Goal: Contribute content

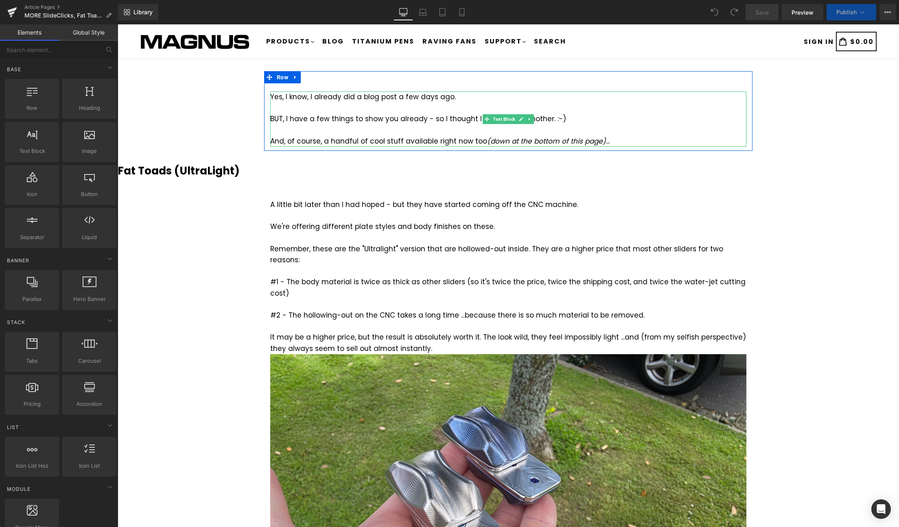
click at [583, 143] on icon "(down at the bottom of this page)" at bounding box center [546, 141] width 119 height 10
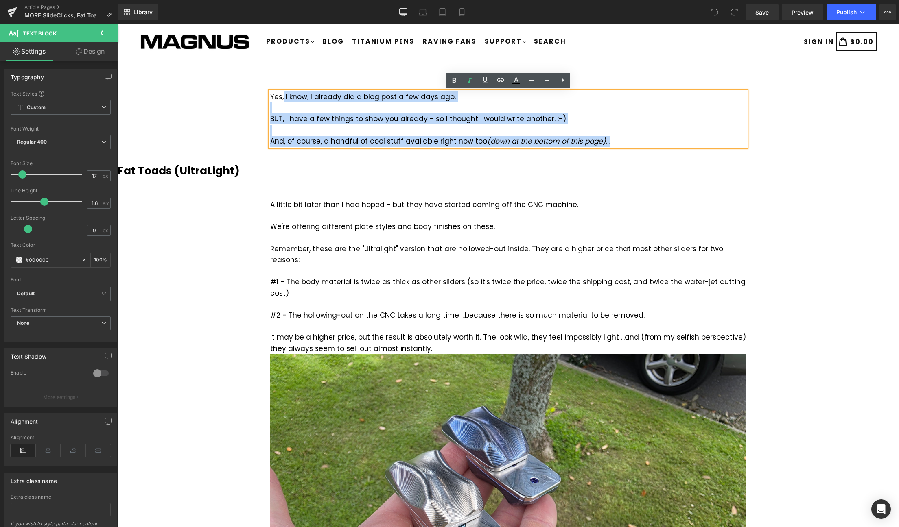
drag, startPoint x: 613, startPoint y: 142, endPoint x: 284, endPoint y: 101, distance: 331.6
click at [284, 101] on div "Yes, I know, I already did a blog post a few days ago. BUT, I have a few things…" at bounding box center [508, 119] width 476 height 55
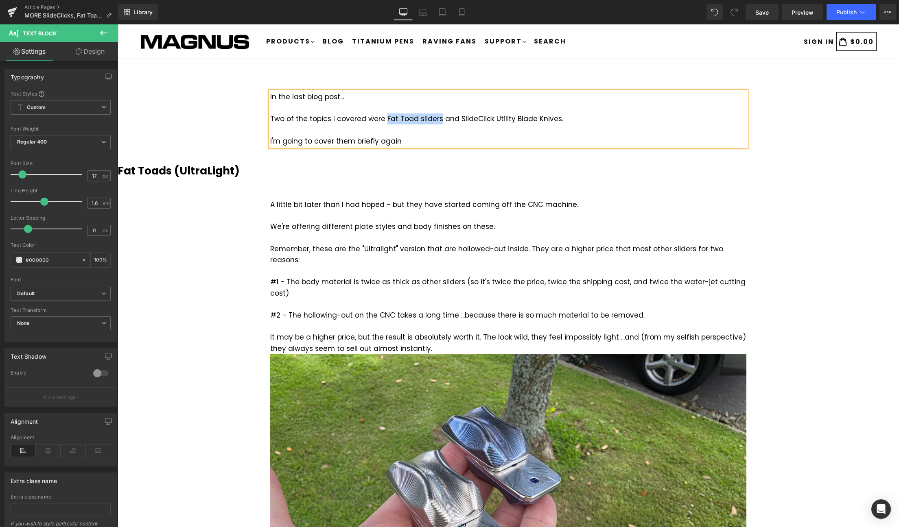
drag, startPoint x: 382, startPoint y: 119, endPoint x: 436, endPoint y: 115, distance: 54.3
click at [436, 115] on div "Two of the topics I covered were Fat Toad sliders and SlideClick Utility Blade …" at bounding box center [508, 118] width 476 height 11
drag, startPoint x: 456, startPoint y: 119, endPoint x: 554, endPoint y: 118, distance: 97.6
click at [554, 118] on div "Two of the topics I covered were Fat Toad sliders and SlideClick Utility Blade …" at bounding box center [508, 118] width 476 height 11
click at [436, 143] on div "I'm going to cover them briefly again" at bounding box center [508, 141] width 476 height 11
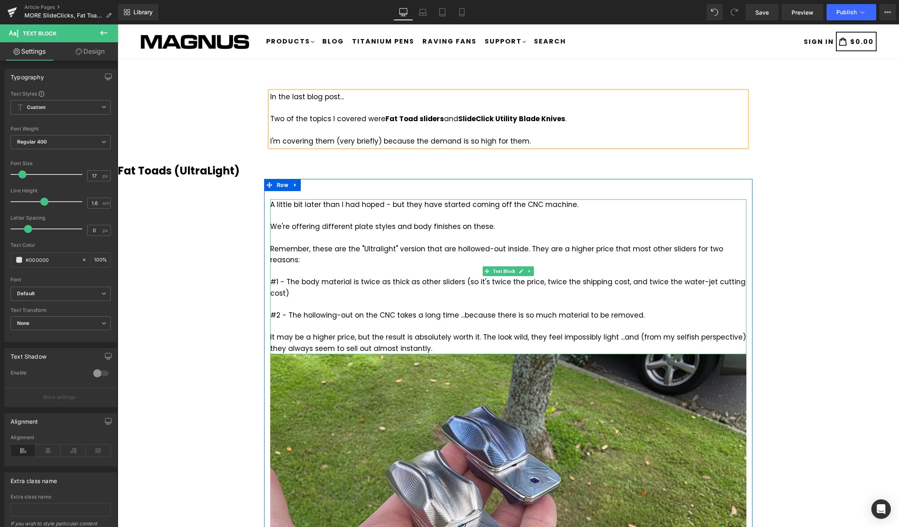
click at [408, 321] on div at bounding box center [508, 326] width 476 height 11
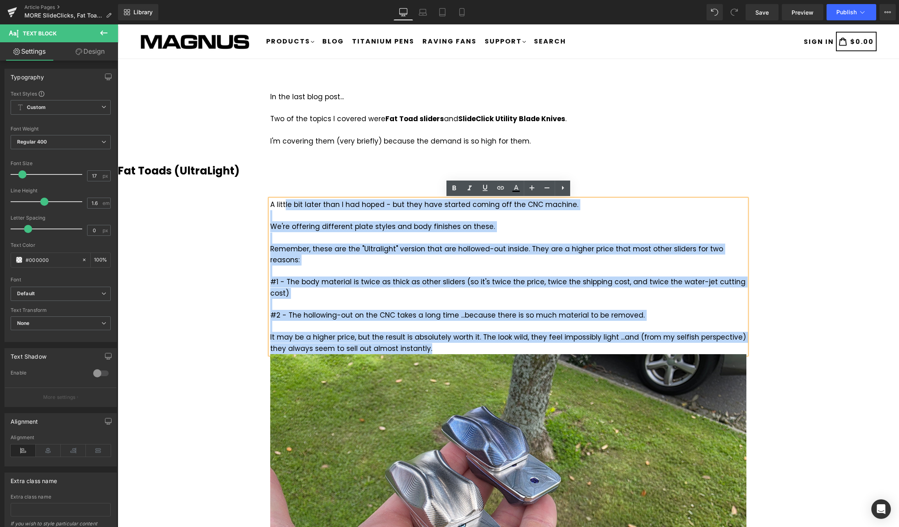
drag, startPoint x: 432, startPoint y: 337, endPoint x: 284, endPoint y: 204, distance: 198.4
click at [284, 204] on div "A little bit later than I had hoped - but they have started coming off the CNC …" at bounding box center [508, 276] width 476 height 155
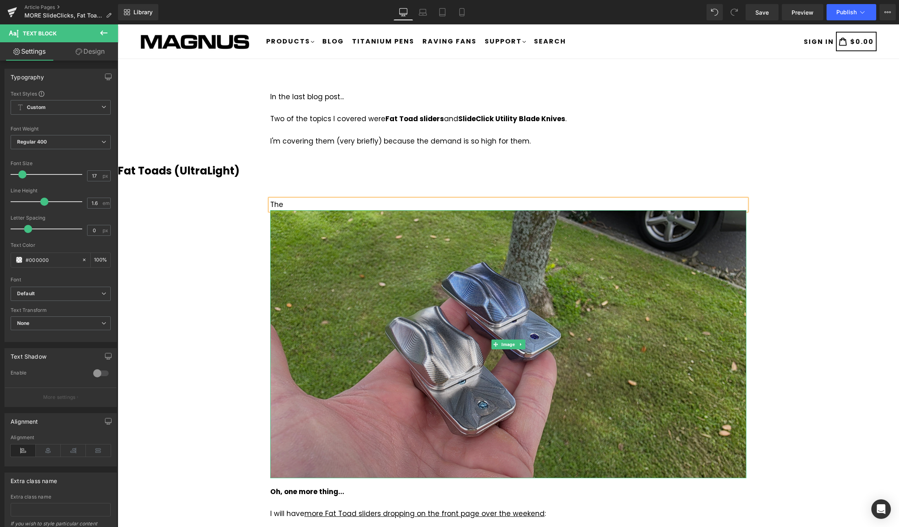
click at [436, 308] on img at bounding box center [508, 344] width 476 height 268
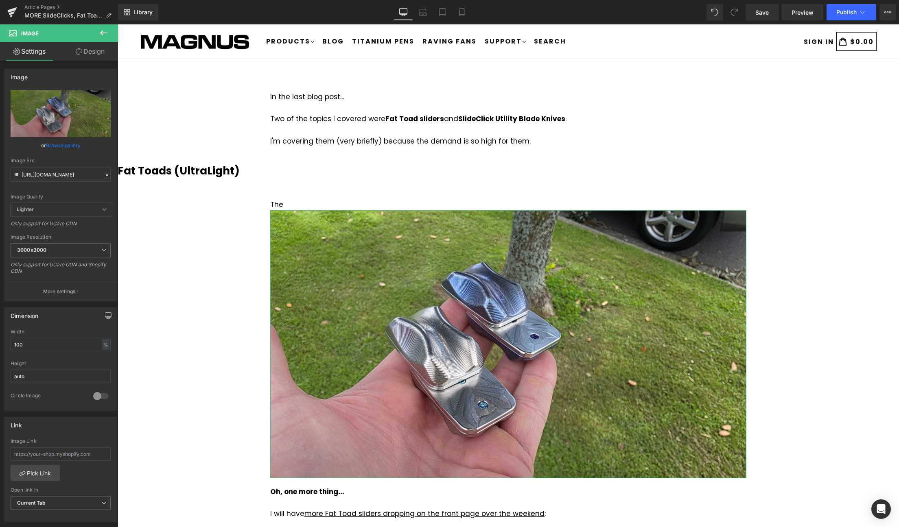
click at [97, 52] on link "Design" at bounding box center [90, 51] width 59 height 18
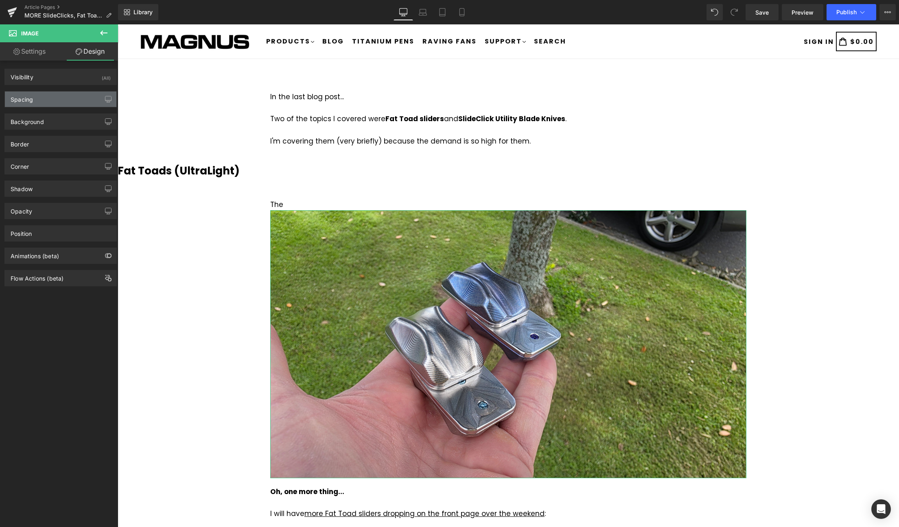
click at [38, 101] on div "Spacing" at bounding box center [60, 99] width 111 height 15
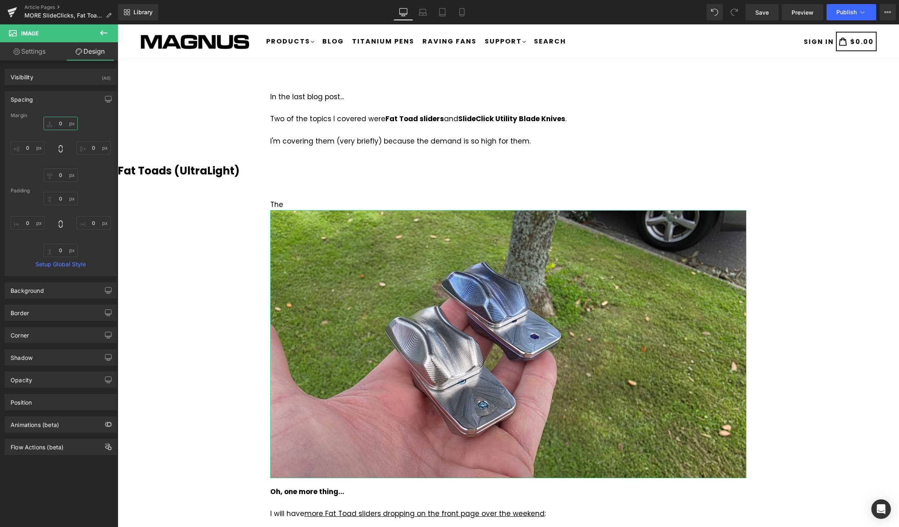
click at [66, 127] on input "0" at bounding box center [61, 123] width 34 height 13
type input "20"
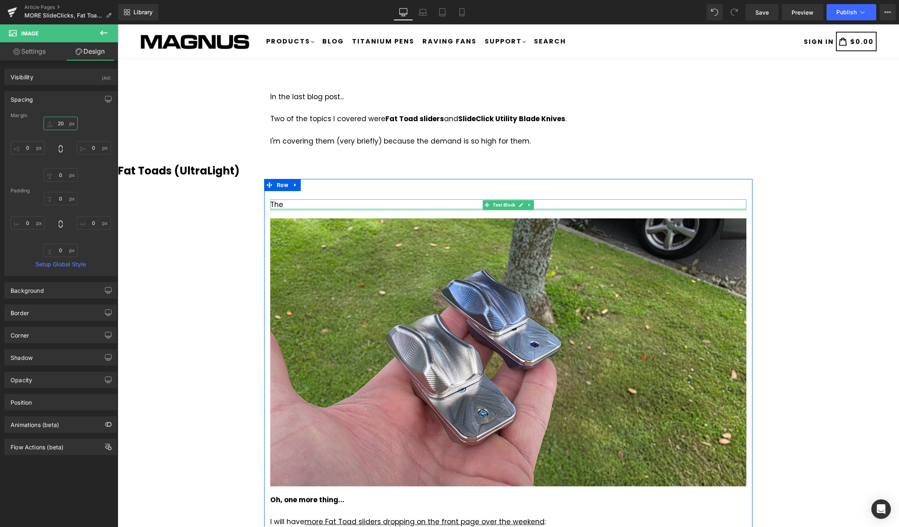
click at [290, 210] on div at bounding box center [508, 209] width 476 height 2
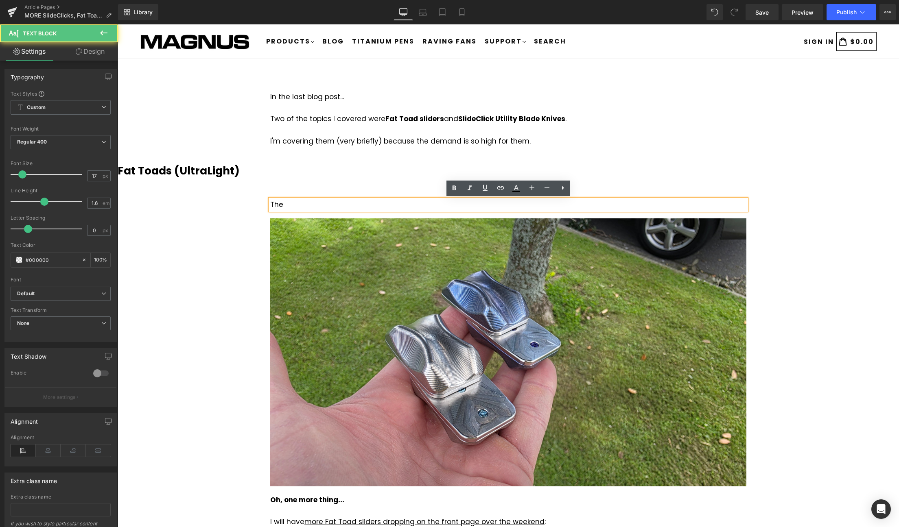
click at [300, 203] on div "The" at bounding box center [508, 204] width 476 height 11
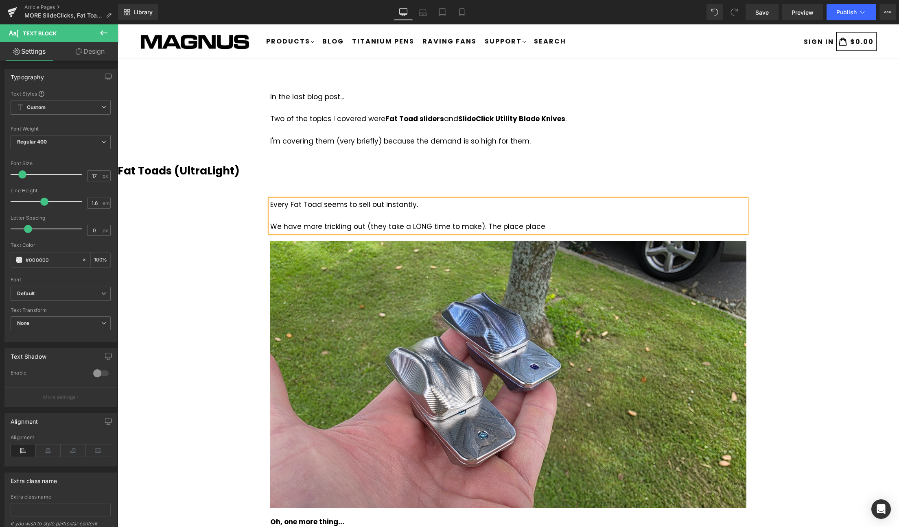
click at [551, 222] on div "We have more trickling out (they take a LONG time to make). The place place" at bounding box center [508, 226] width 476 height 11
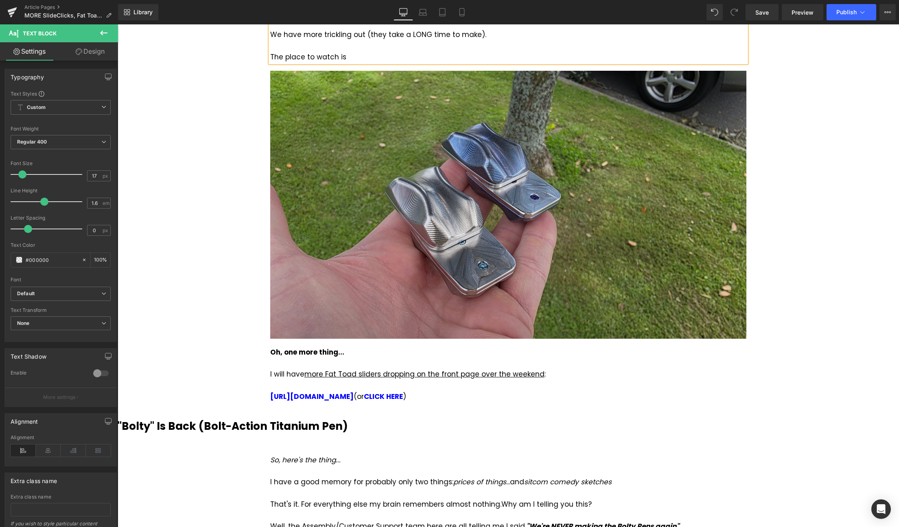
scroll to position [207, 0]
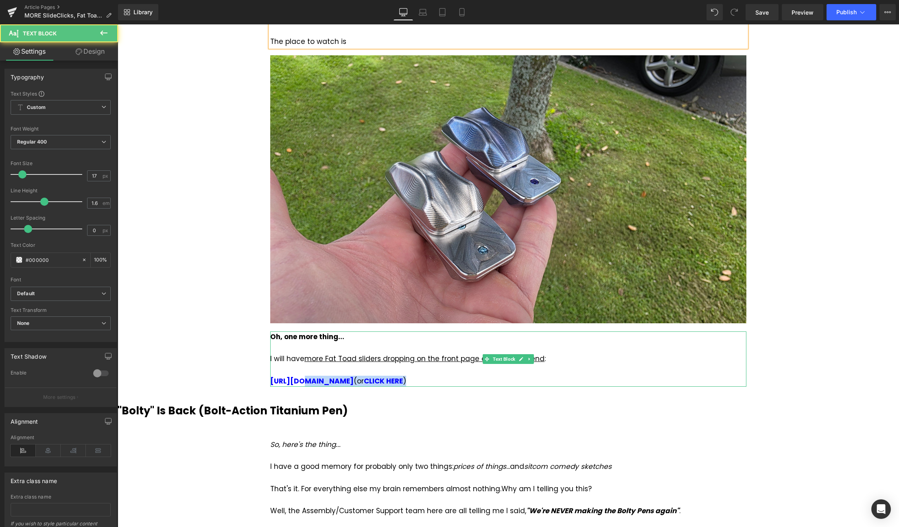
drag, startPoint x: 423, startPoint y: 383, endPoint x: 464, endPoint y: 366, distance: 43.9
click at [297, 384] on div "[URL][DOMAIN_NAME] (or CLICK HERE )" at bounding box center [508, 381] width 476 height 11
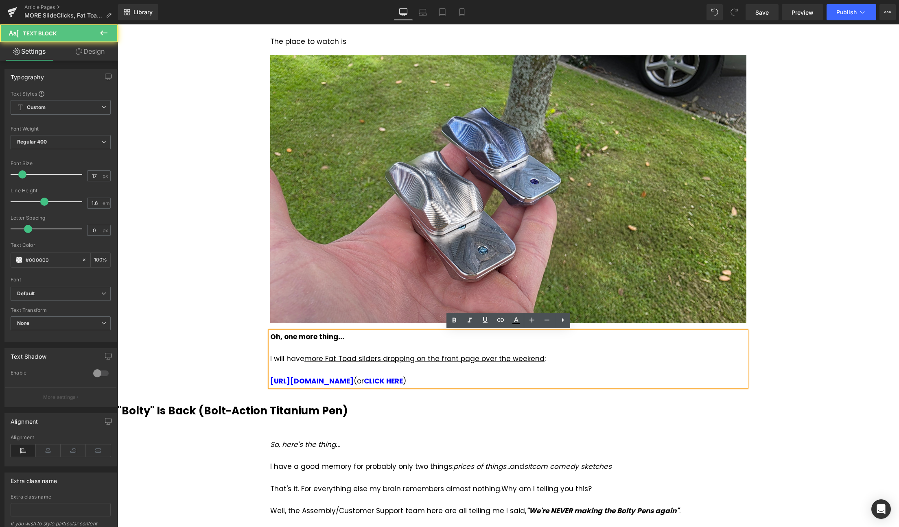
click at [450, 375] on div at bounding box center [508, 369] width 476 height 11
drag, startPoint x: 424, startPoint y: 381, endPoint x: 266, endPoint y: 377, distance: 158.3
click at [267, 378] on div "Every Fat Toad seems to sell out instantly. We have more trickling out (they ta…" at bounding box center [508, 185] width 488 height 403
copy div "[URL][DOMAIN_NAME] (or CLICK HERE )"
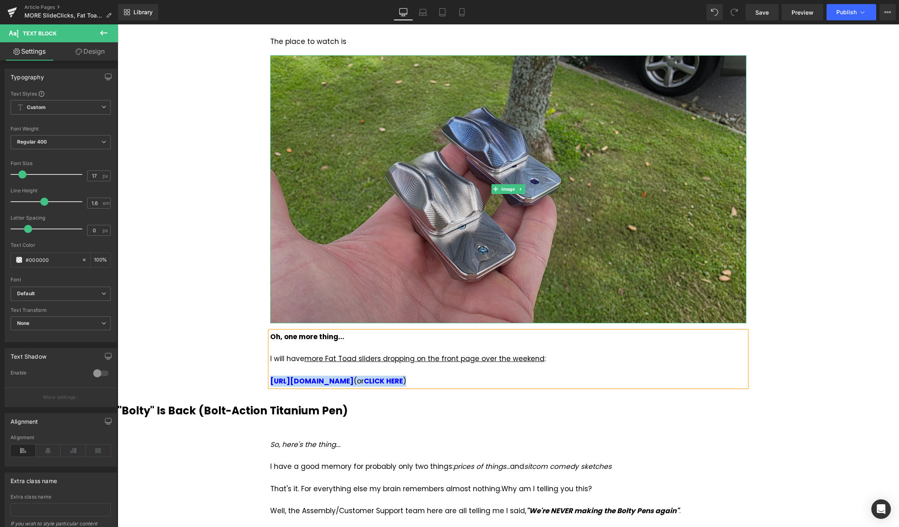
scroll to position [0, 0]
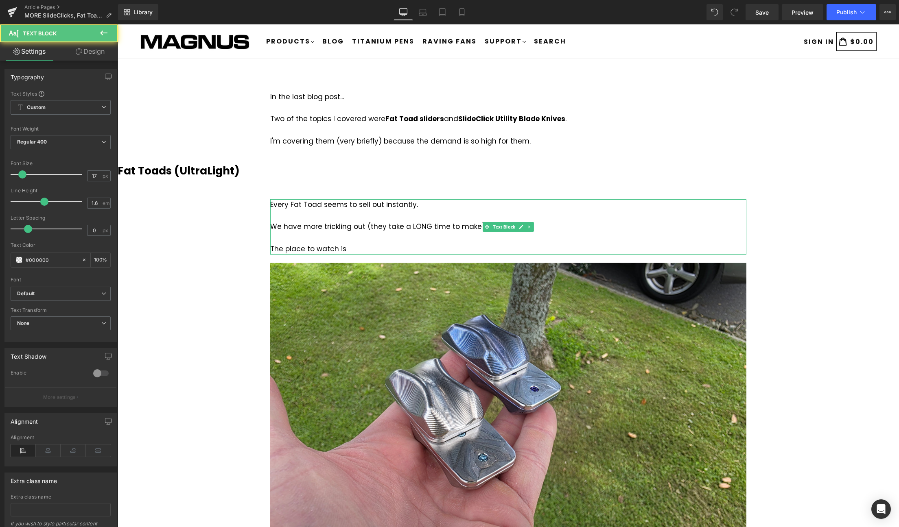
click at [356, 251] on div "The place to watch is" at bounding box center [508, 249] width 476 height 11
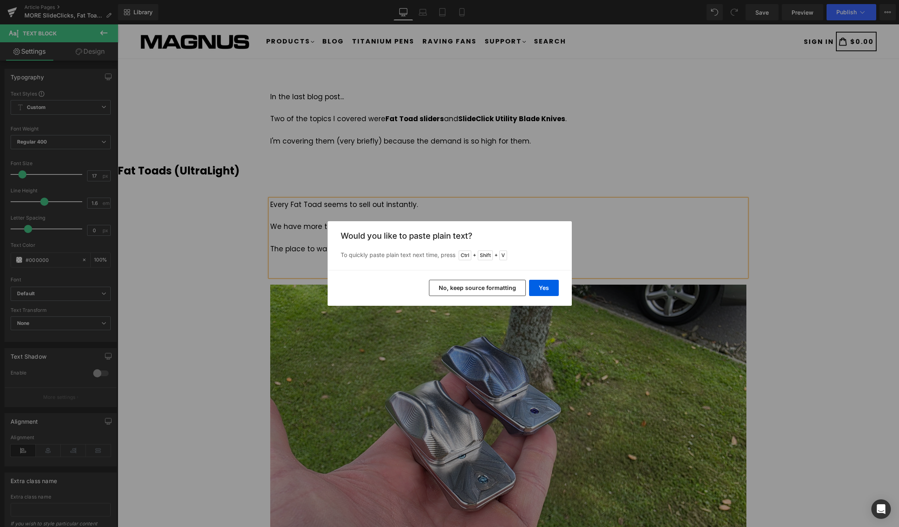
click at [492, 288] on button "No, keep source formatting" at bounding box center [477, 288] width 97 height 16
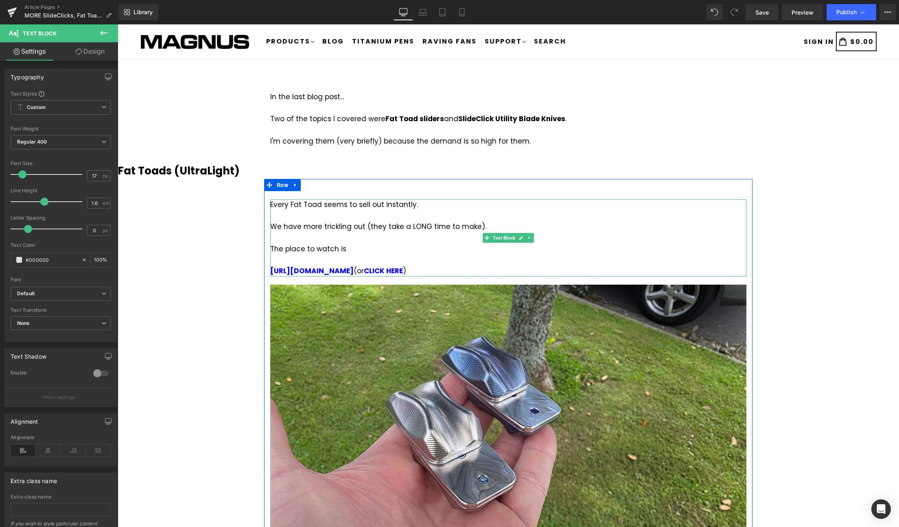
click at [357, 243] on div at bounding box center [508, 238] width 476 height 11
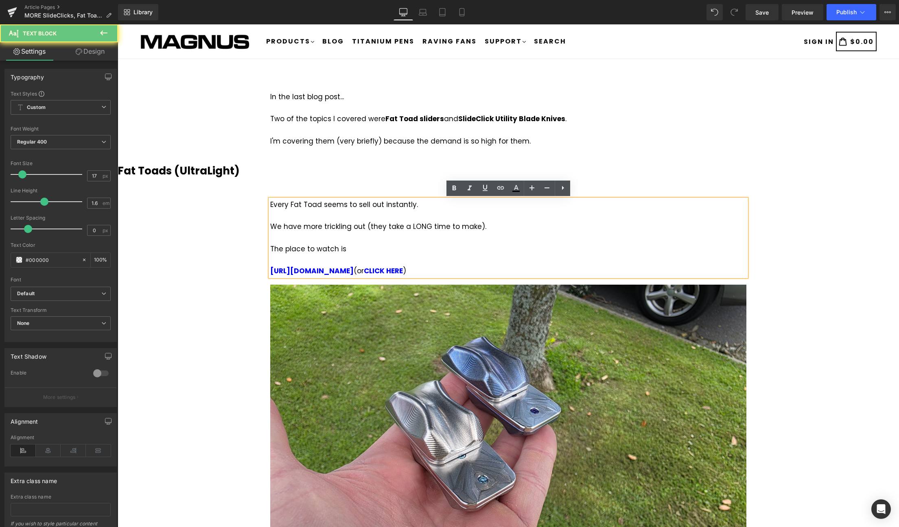
click at [359, 249] on div "The place to watch is" at bounding box center [508, 249] width 476 height 11
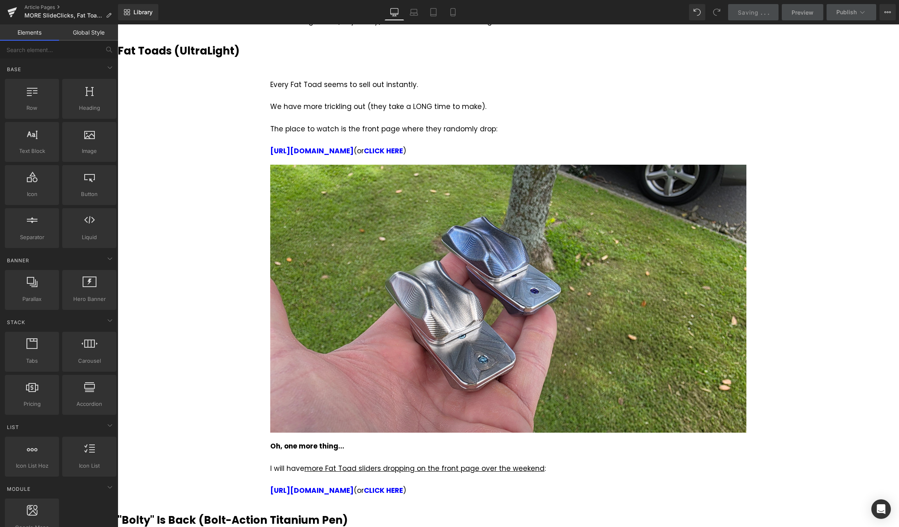
scroll to position [124, 0]
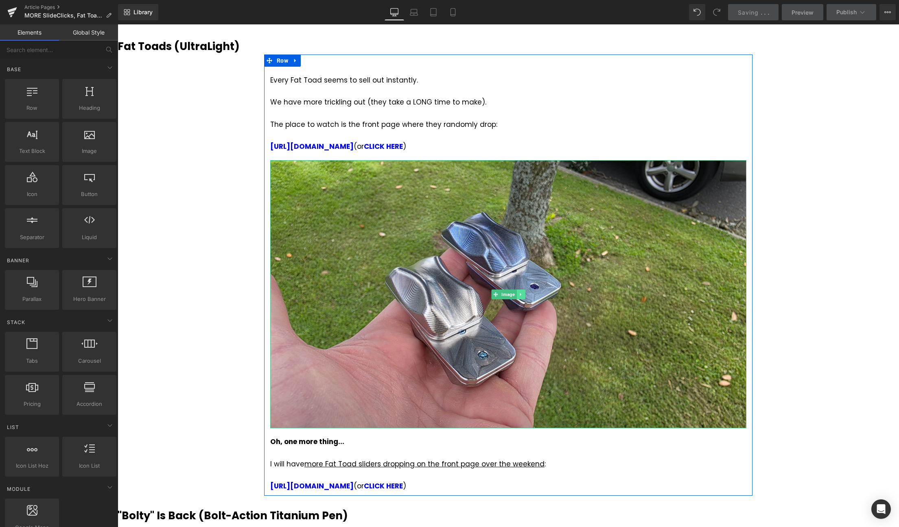
click at [522, 293] on icon at bounding box center [520, 294] width 4 height 5
click at [526, 296] on icon at bounding box center [525, 294] width 4 height 4
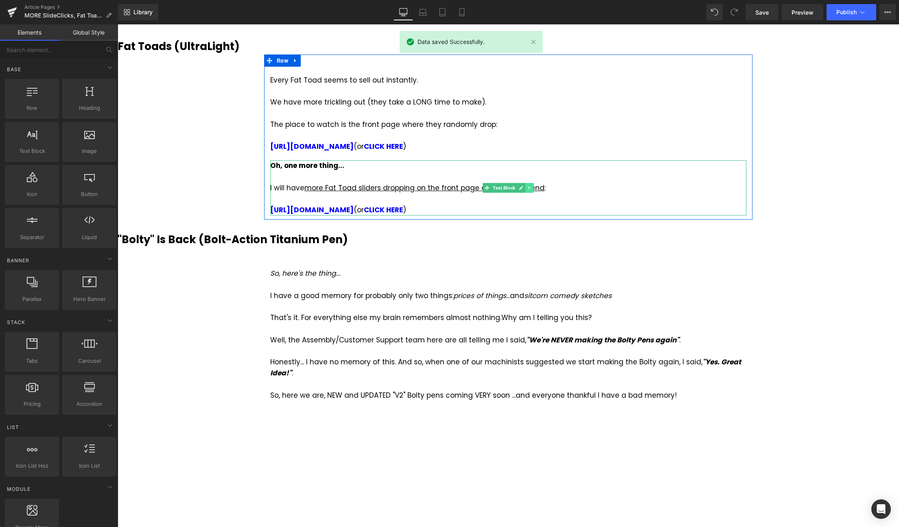
click at [531, 188] on icon at bounding box center [529, 187] width 4 height 5
click at [538, 186] on link at bounding box center [542, 188] width 9 height 10
click at [528, 189] on icon at bounding box center [529, 187] width 4 height 5
click at [532, 188] on icon at bounding box center [533, 188] width 4 height 4
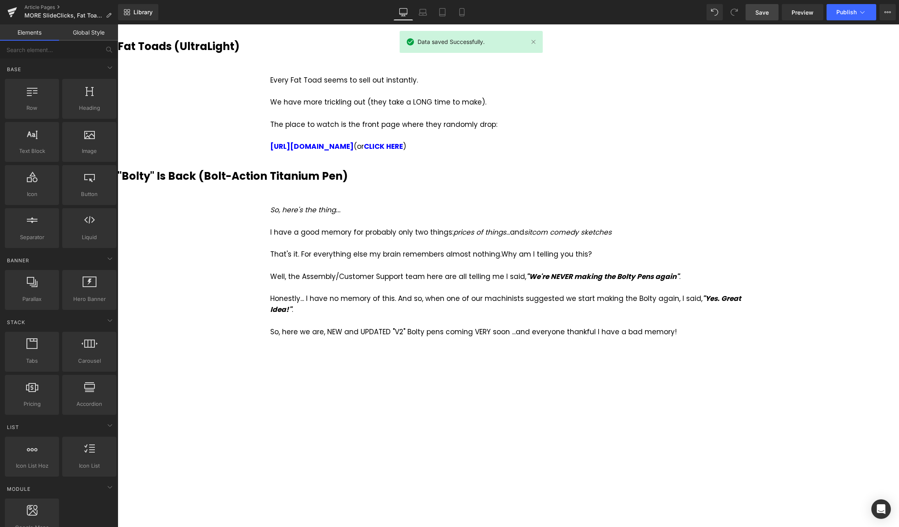
click at [759, 13] on span "Save" at bounding box center [761, 12] width 13 height 9
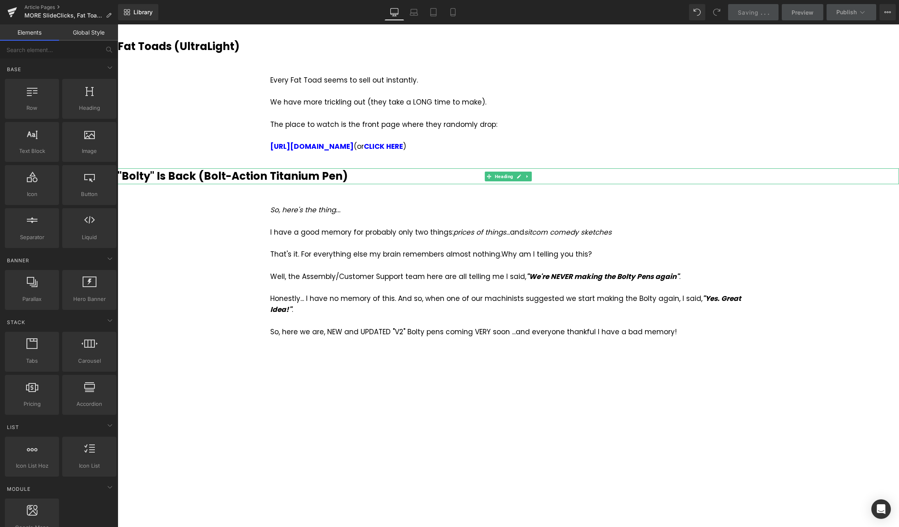
click at [397, 175] on h3 ""Bolty" Is Back (Bolt-Action Titanium Pen)" at bounding box center [508, 176] width 781 height 16
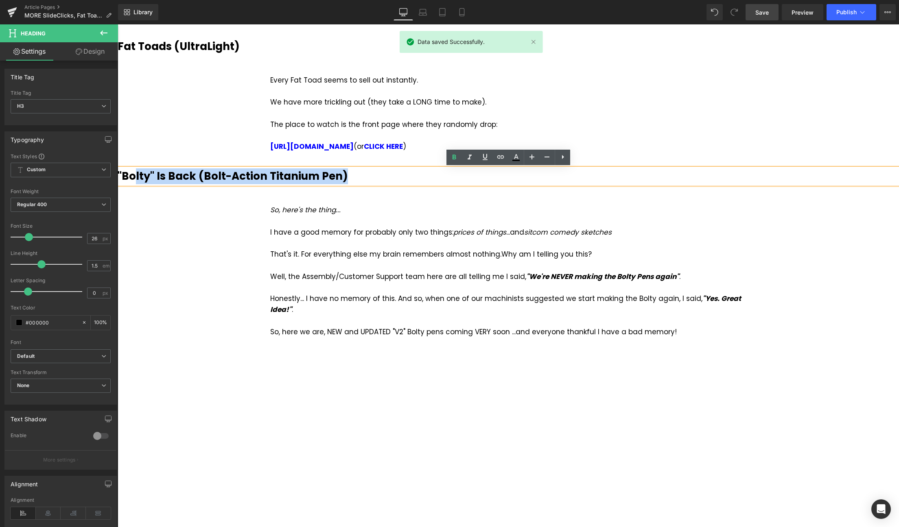
drag, startPoint x: 357, startPoint y: 178, endPoint x: 137, endPoint y: 183, distance: 220.5
click at [137, 183] on h3 ""Bolty" Is Back (Bolt-Action Titanium Pen)" at bounding box center [508, 176] width 781 height 16
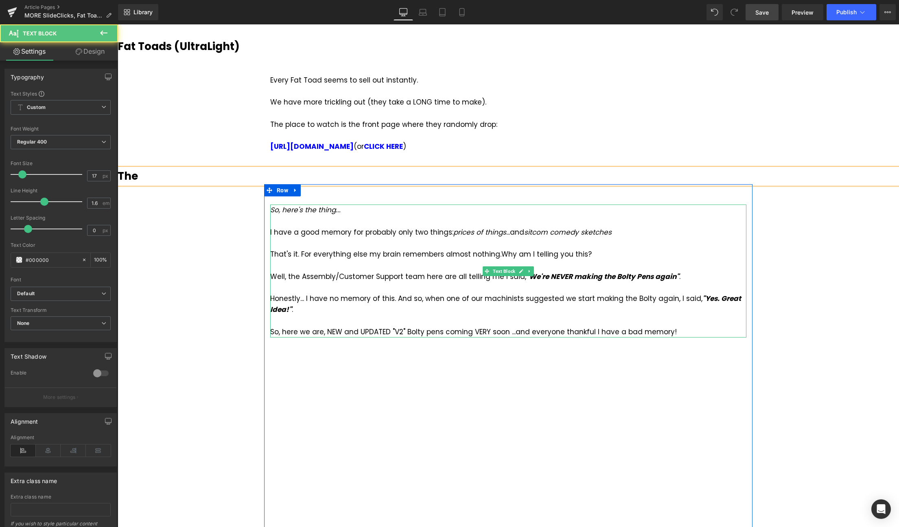
click at [380, 262] on div at bounding box center [508, 265] width 476 height 11
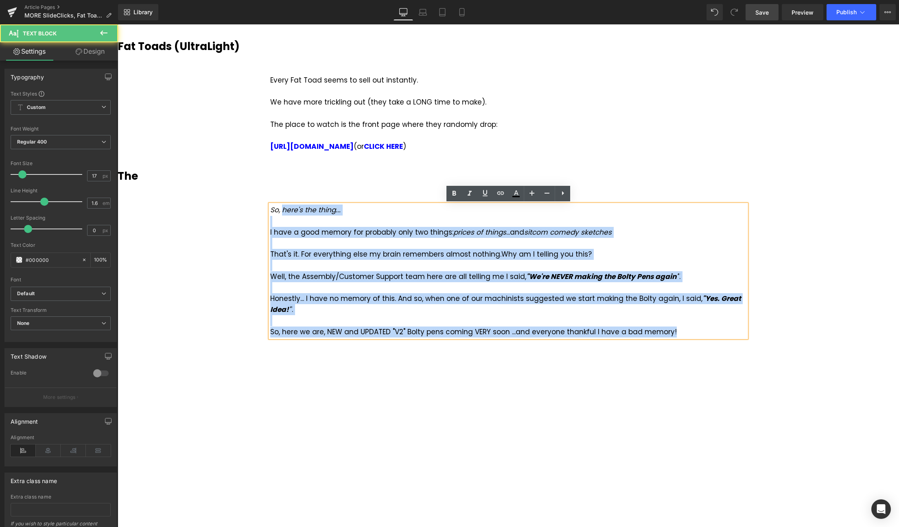
drag, startPoint x: 664, startPoint y: 333, endPoint x: 282, endPoint y: 211, distance: 401.5
click at [282, 211] on div "So, here's the thing... I have a good memory for probably only two things: pric…" at bounding box center [508, 271] width 476 height 133
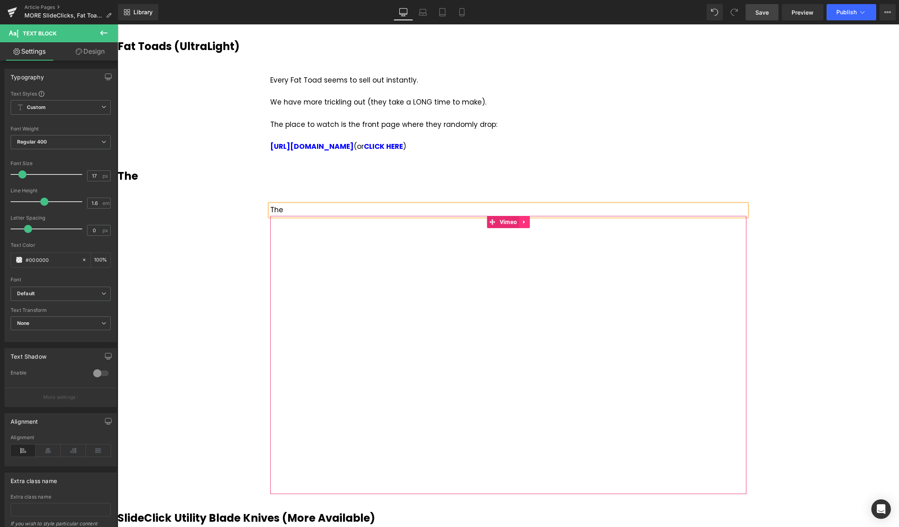
click at [525, 224] on icon at bounding box center [524, 222] width 6 height 6
click at [529, 222] on icon at bounding box center [529, 222] width 6 height 6
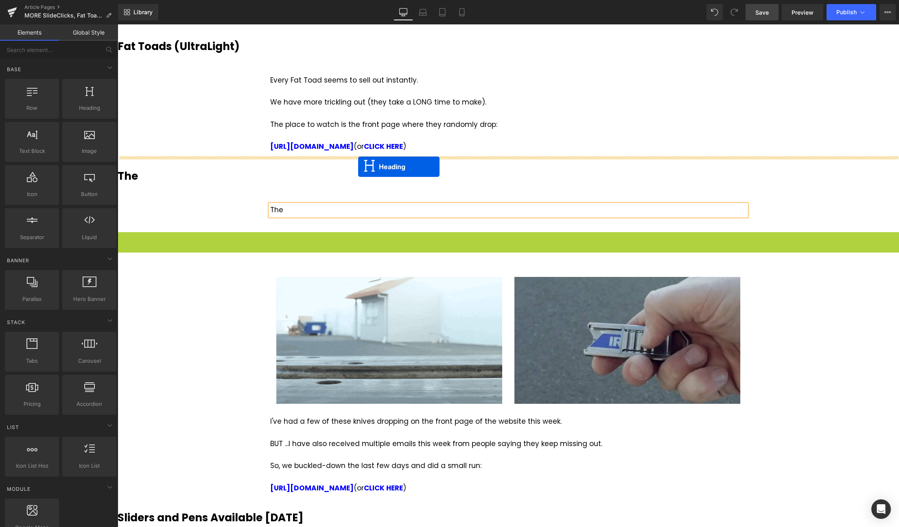
drag, startPoint x: 488, startPoint y: 240, endPoint x: 358, endPoint y: 167, distance: 148.8
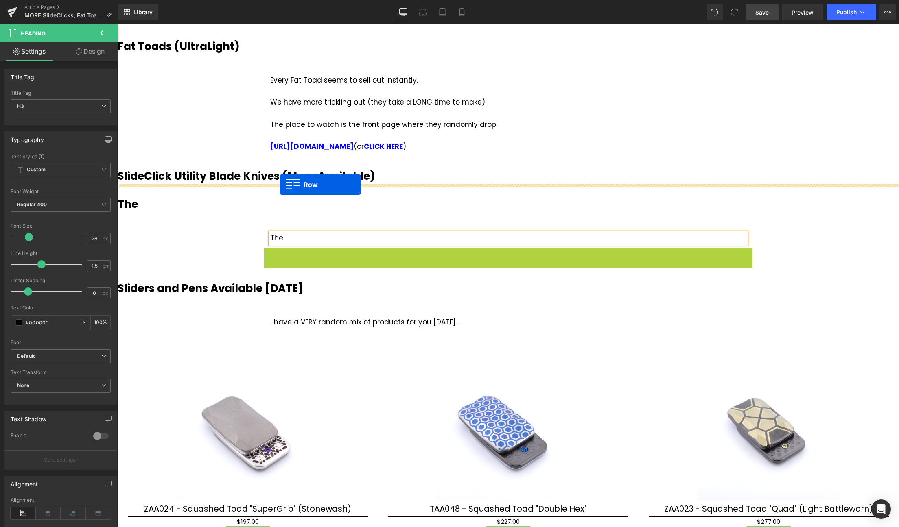
drag, startPoint x: 268, startPoint y: 253, endPoint x: 279, endPoint y: 185, distance: 69.2
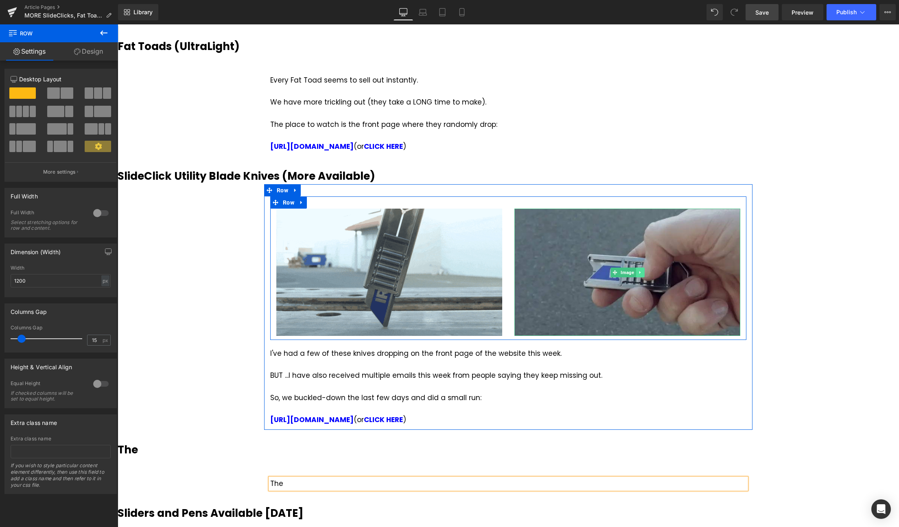
click at [642, 271] on link at bounding box center [639, 273] width 9 height 10
click at [645, 273] on icon at bounding box center [644, 272] width 4 height 4
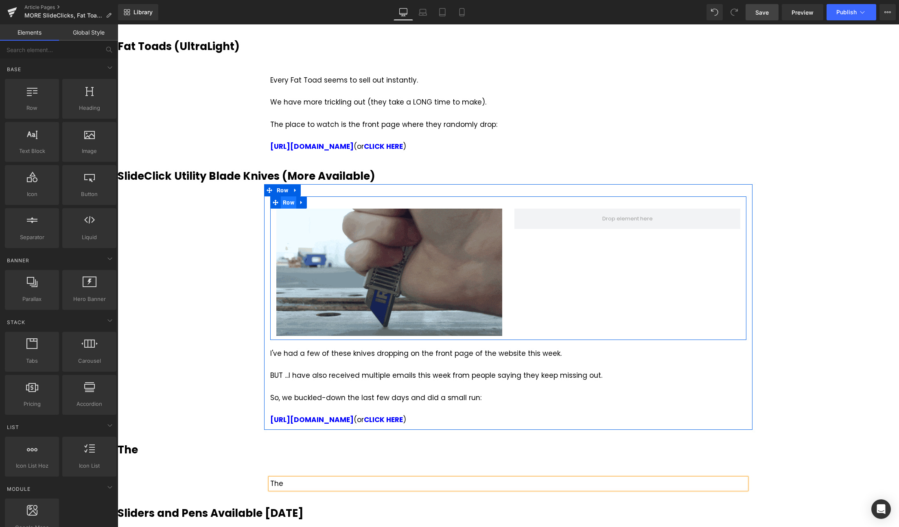
click at [288, 203] on span "Row" at bounding box center [288, 202] width 15 height 12
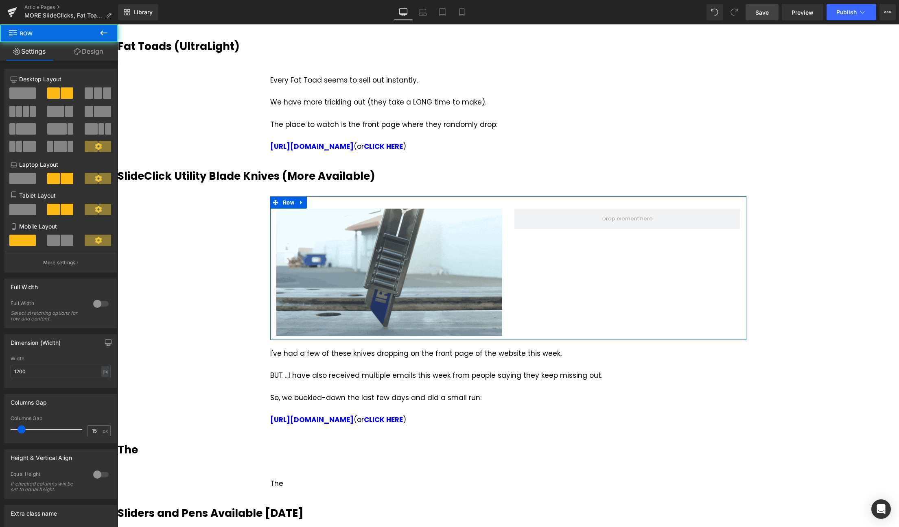
click at [15, 90] on span at bounding box center [22, 92] width 26 height 11
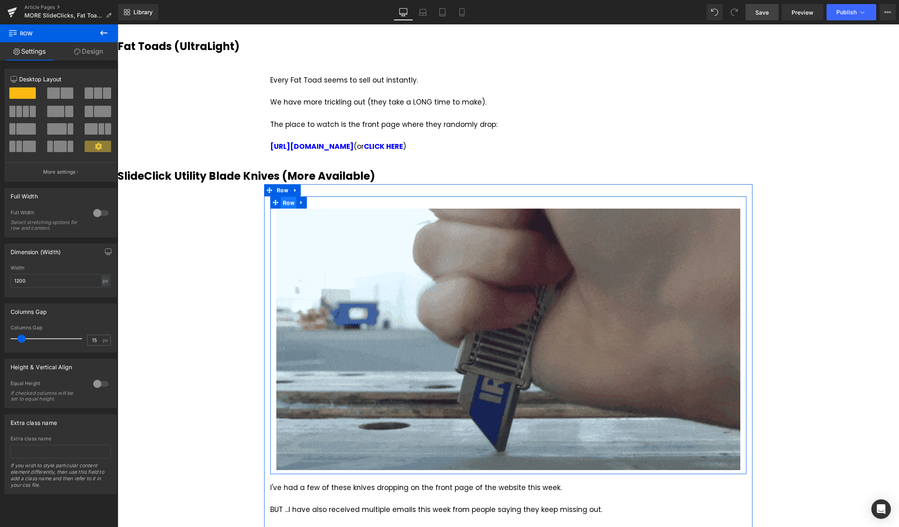
click at [287, 200] on span "Row" at bounding box center [288, 203] width 15 height 12
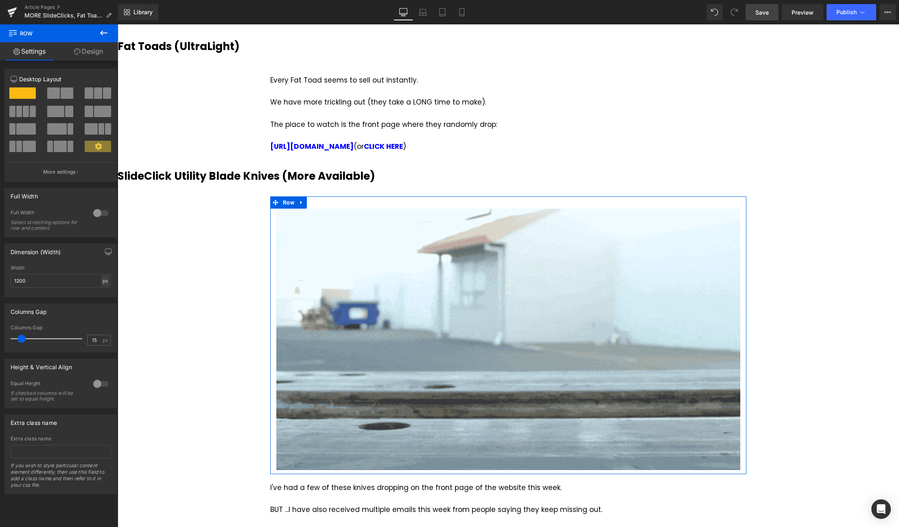
click at [105, 280] on div "px" at bounding box center [105, 280] width 8 height 11
click at [105, 292] on li "%" at bounding box center [105, 294] width 10 height 12
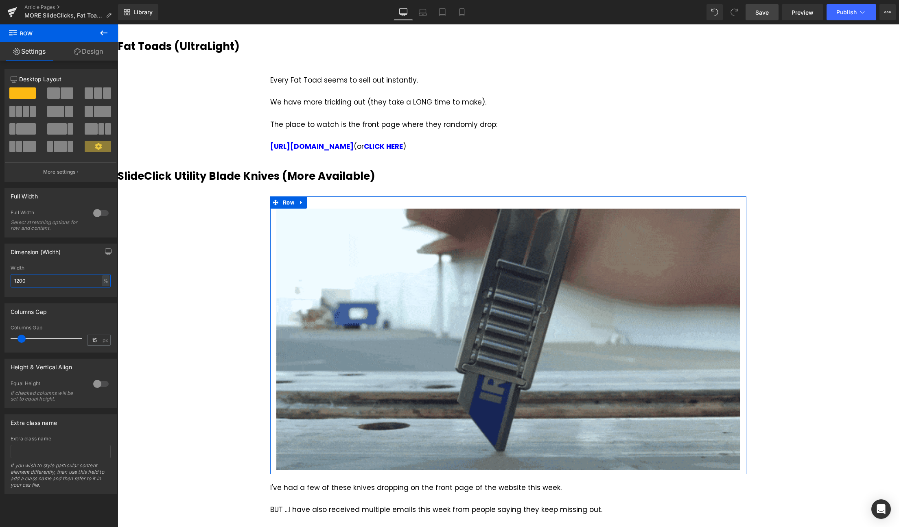
drag, startPoint x: 54, startPoint y: 279, endPoint x: -27, endPoint y: 278, distance: 81.0
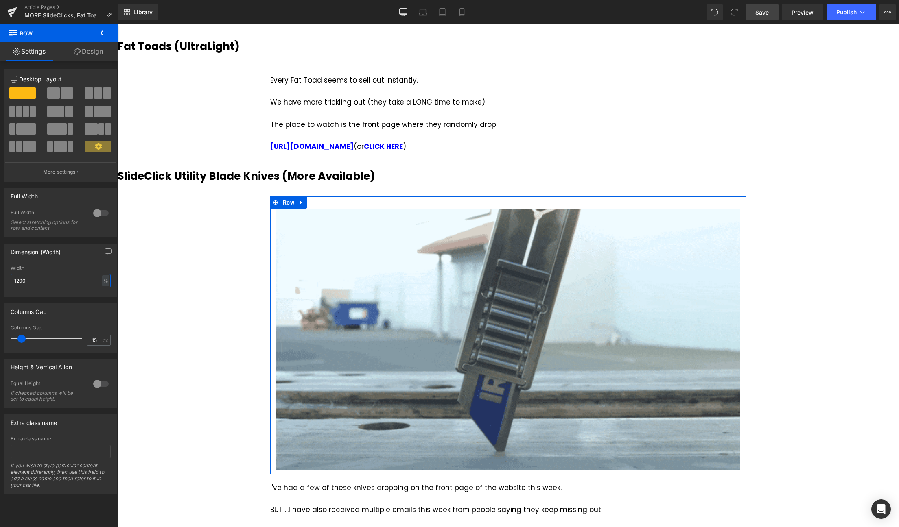
click at [11, 278] on input "1200" at bounding box center [61, 280] width 100 height 13
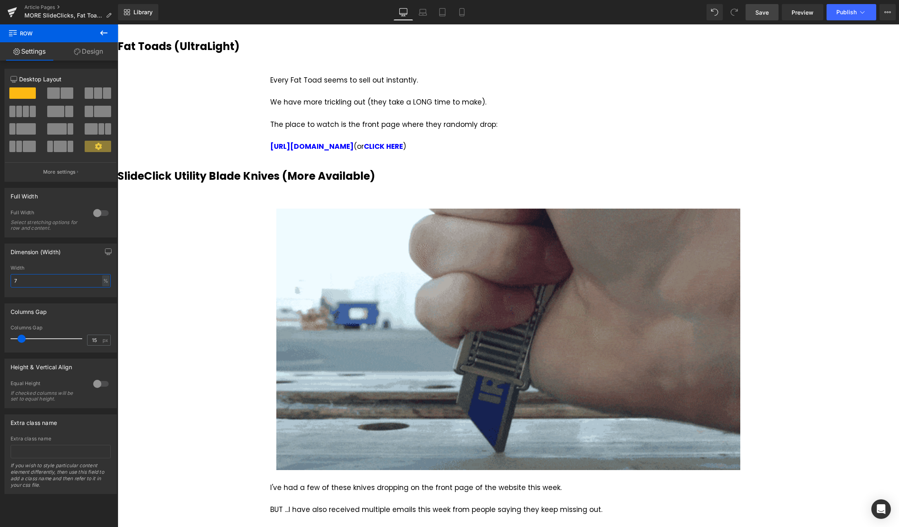
type input "70"
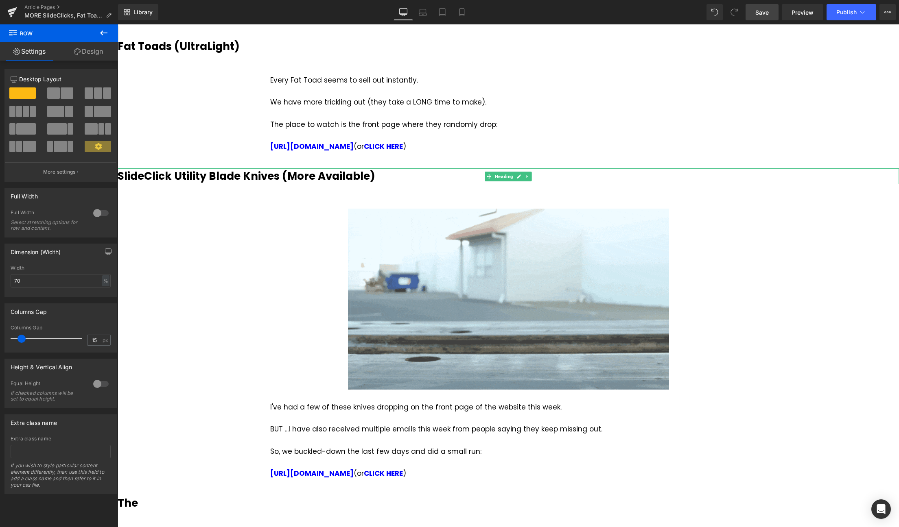
click at [327, 176] on b "SlideClick Utility Blade Knives (More Available)" at bounding box center [247, 176] width 258 height 15
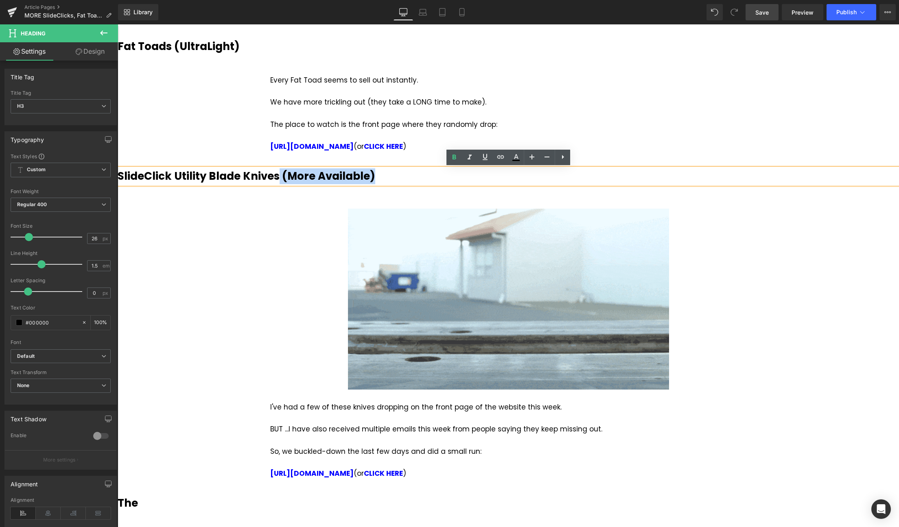
drag, startPoint x: 376, startPoint y: 176, endPoint x: 277, endPoint y: 176, distance: 98.9
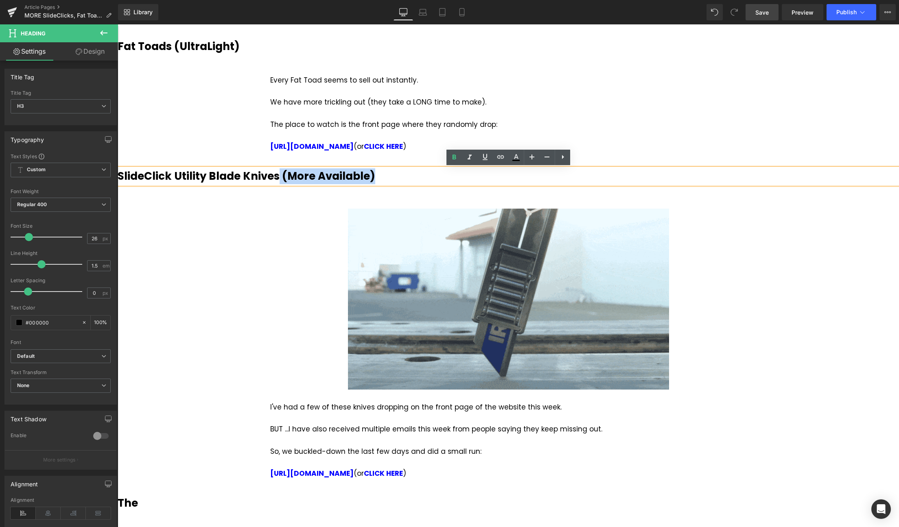
click at [277, 176] on h3 "SlideClick Utility Blade Knives (More Available)" at bounding box center [508, 176] width 781 height 16
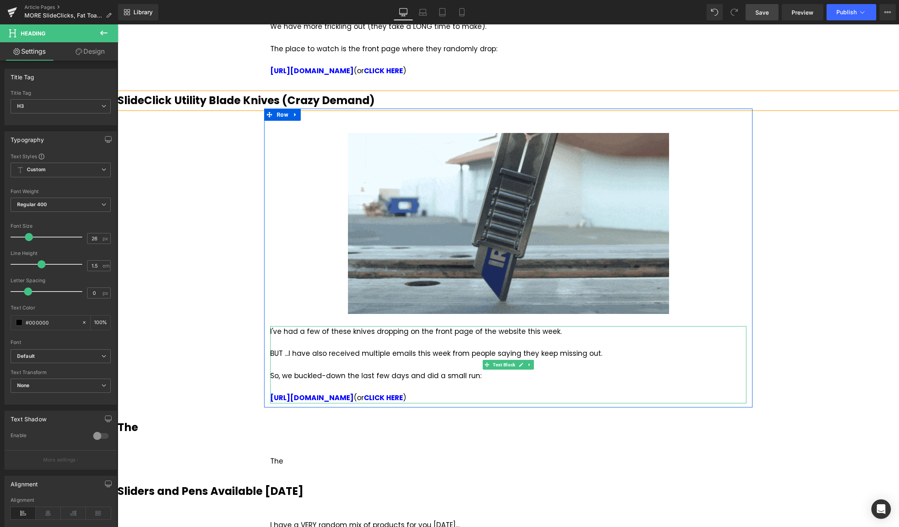
scroll to position [207, 0]
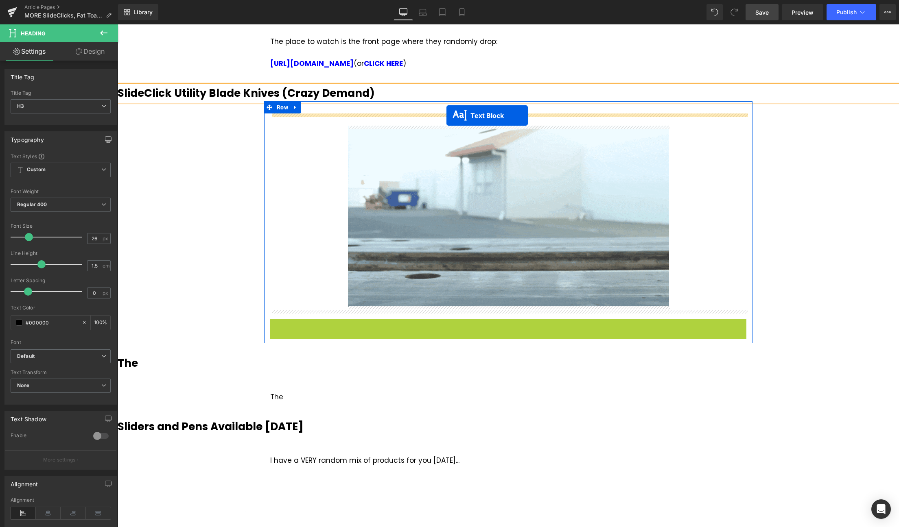
drag, startPoint x: 486, startPoint y: 359, endPoint x: 446, endPoint y: 116, distance: 246.8
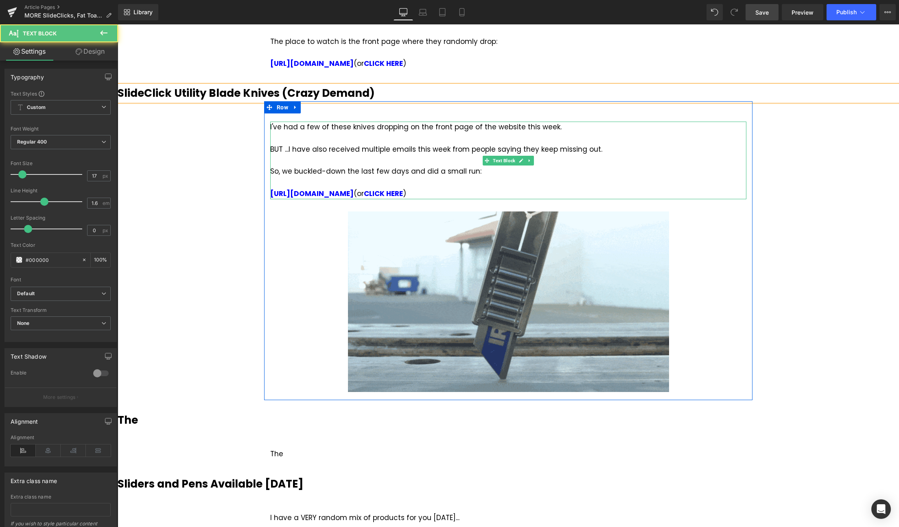
click at [450, 171] on div "So, we buckled-down the last few days and did a small run:" at bounding box center [508, 171] width 476 height 11
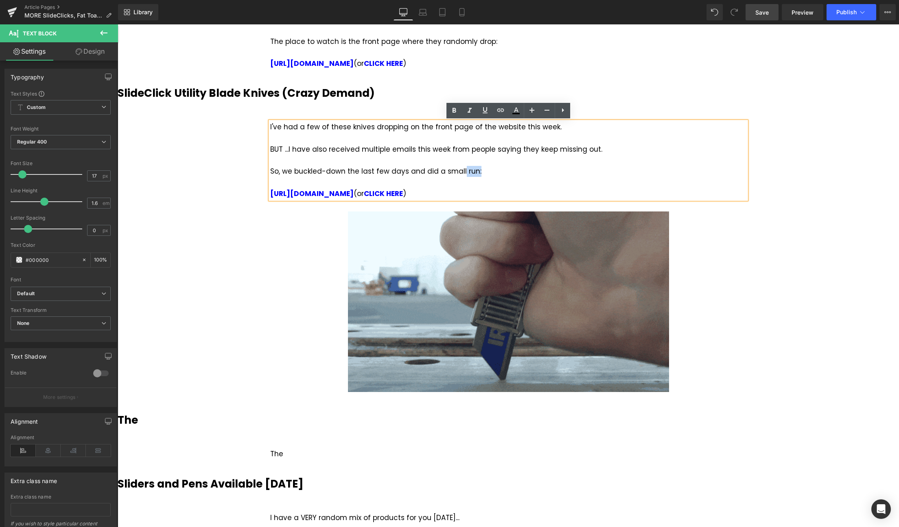
drag, startPoint x: 481, startPoint y: 171, endPoint x: 455, endPoint y: 168, distance: 26.2
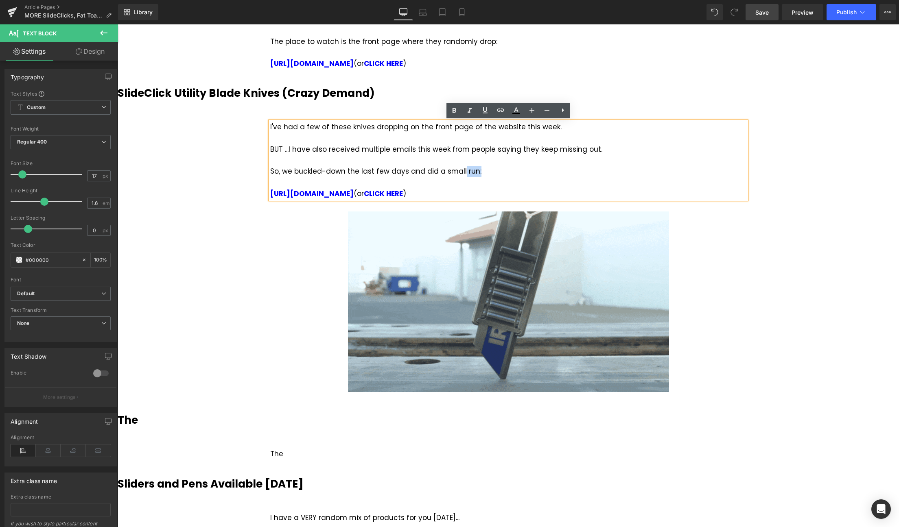
click at [459, 169] on div "So, we buckled-down the last few days and did a small run:" at bounding box center [508, 171] width 476 height 11
click at [402, 166] on div at bounding box center [508, 160] width 476 height 11
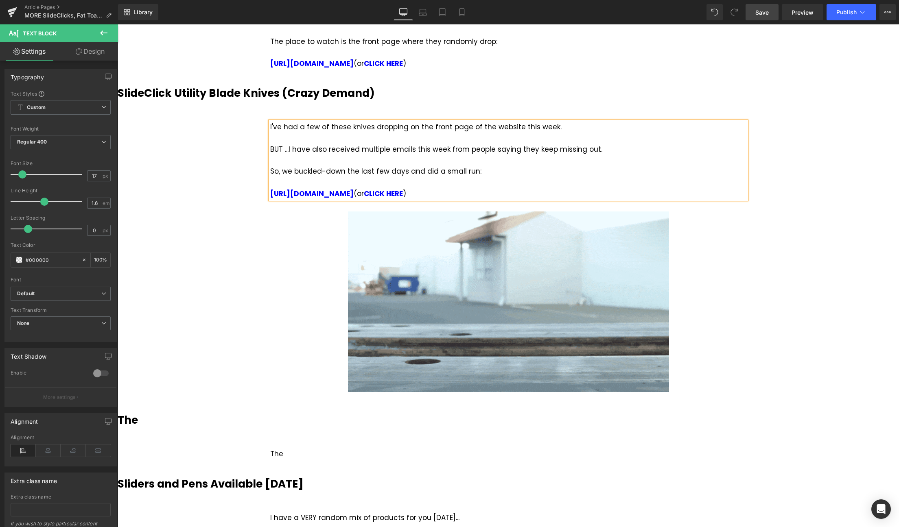
click at [770, 9] on link "Save" at bounding box center [761, 12] width 33 height 16
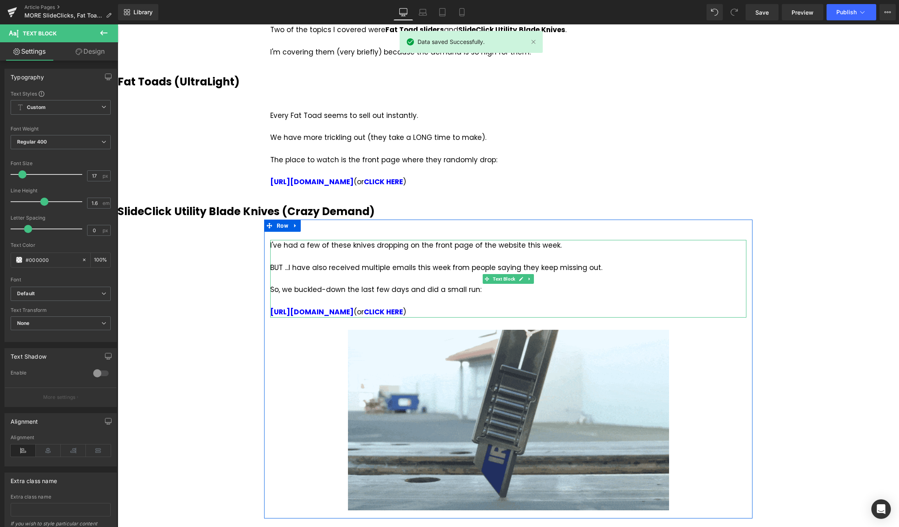
scroll to position [83, 0]
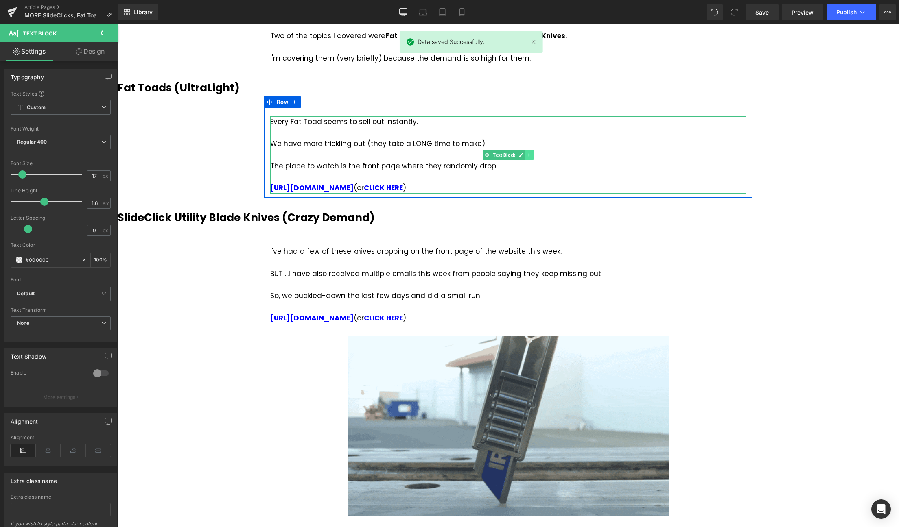
click at [528, 155] on icon at bounding box center [528, 155] width 1 height 3
click at [524, 156] on icon at bounding box center [525, 155] width 4 height 4
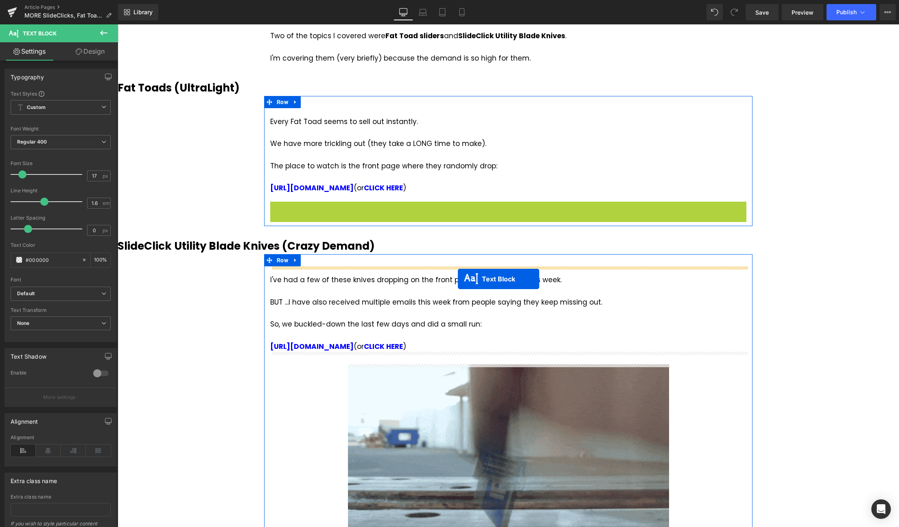
drag, startPoint x: 487, startPoint y: 243, endPoint x: 458, endPoint y: 279, distance: 46.0
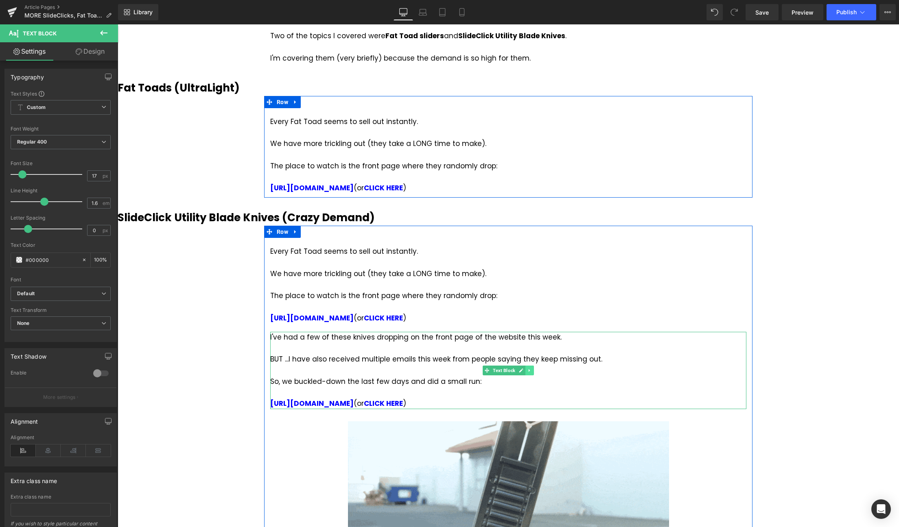
click at [529, 369] on icon at bounding box center [529, 370] width 4 height 5
drag, startPoint x: 532, startPoint y: 371, endPoint x: 525, endPoint y: 356, distance: 16.4
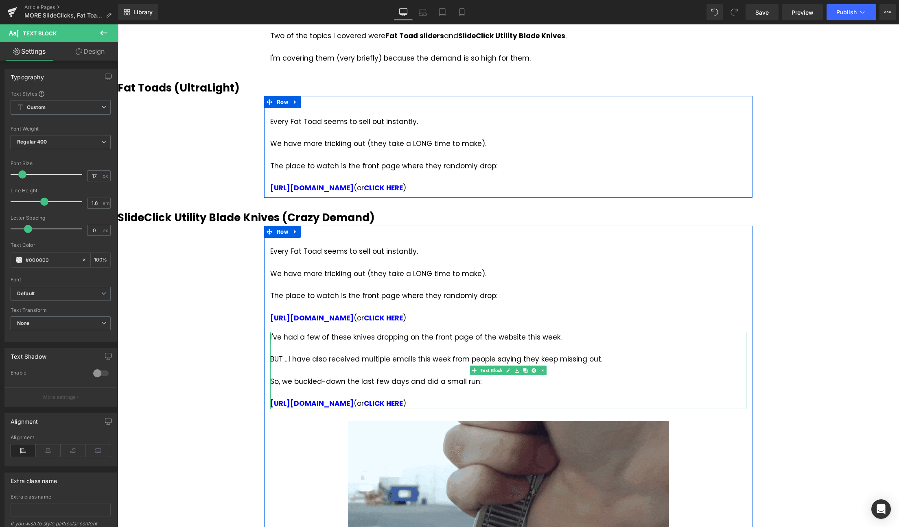
click at [532, 370] on icon at bounding box center [533, 370] width 4 height 4
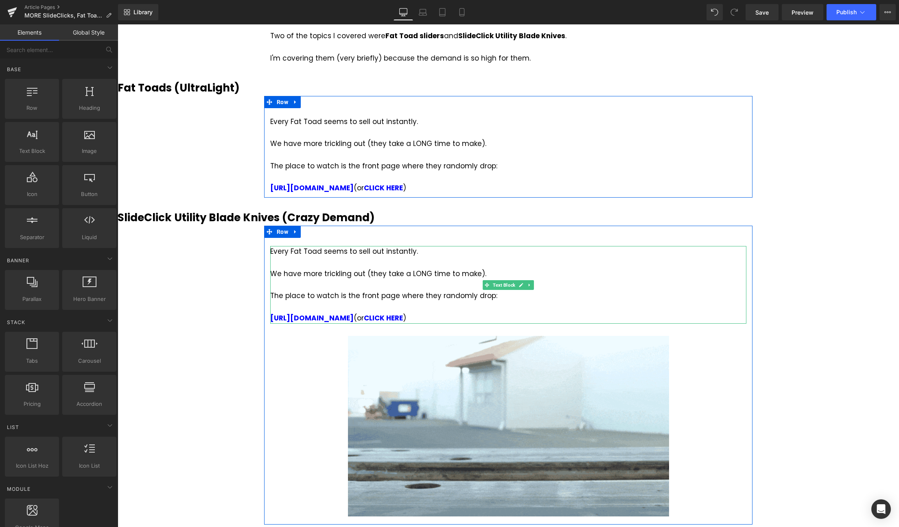
drag, startPoint x: 450, startPoint y: 292, endPoint x: 496, endPoint y: 298, distance: 46.0
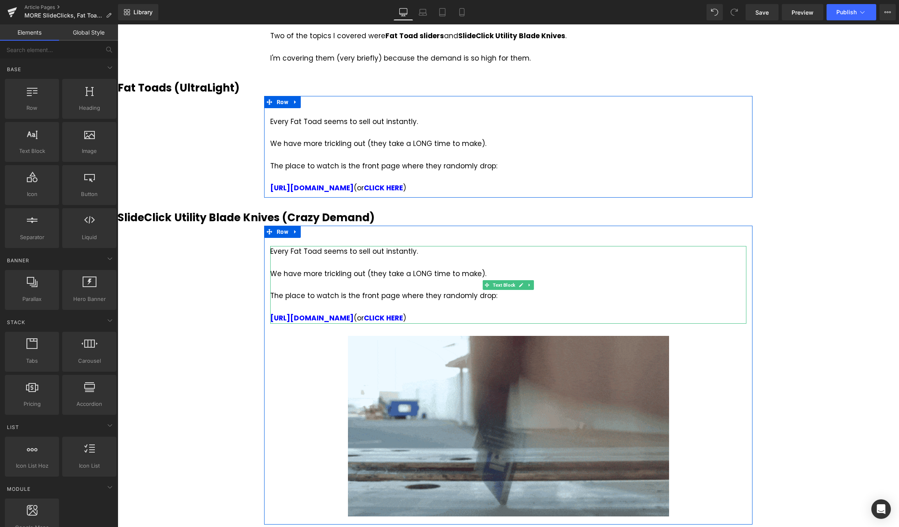
click at [451, 292] on div "The place to watch is the front page where they randomly drop:" at bounding box center [508, 295] width 476 height 11
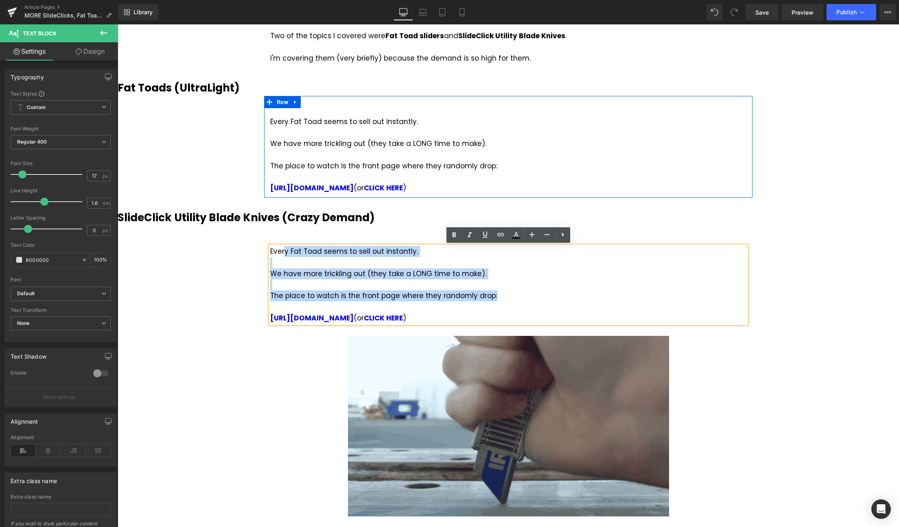
drag, startPoint x: 501, startPoint y: 296, endPoint x: 286, endPoint y: 253, distance: 219.8
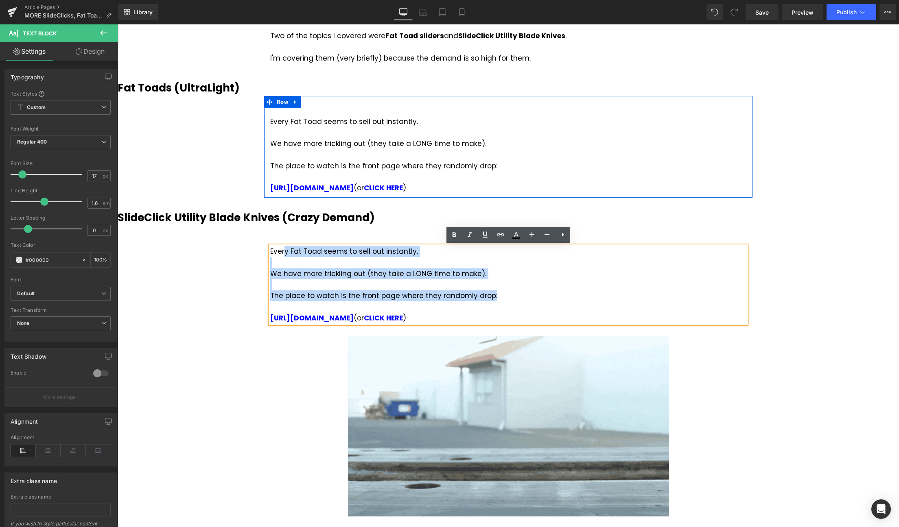
click at [286, 253] on div "Every Fat Toad seems to sell out instantly. We have more trickling out (they ta…" at bounding box center [508, 284] width 476 height 77
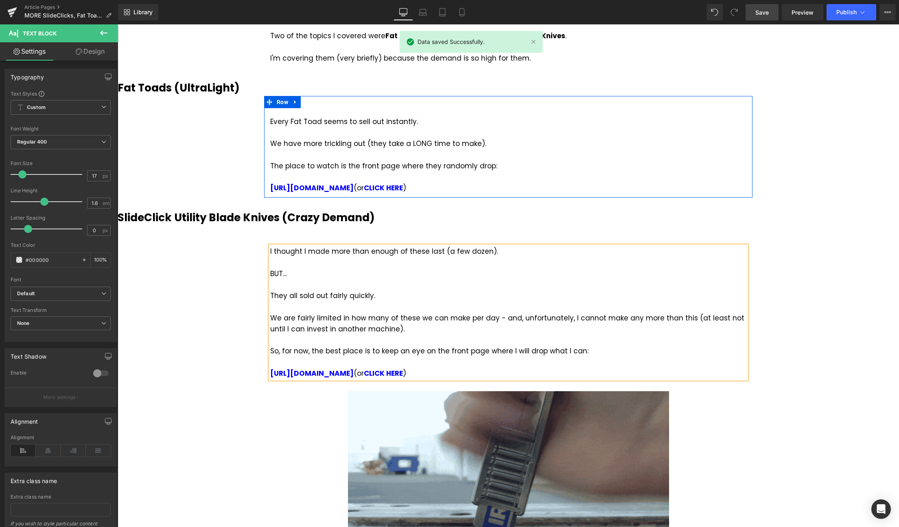
click at [764, 10] on span "Save" at bounding box center [761, 12] width 13 height 9
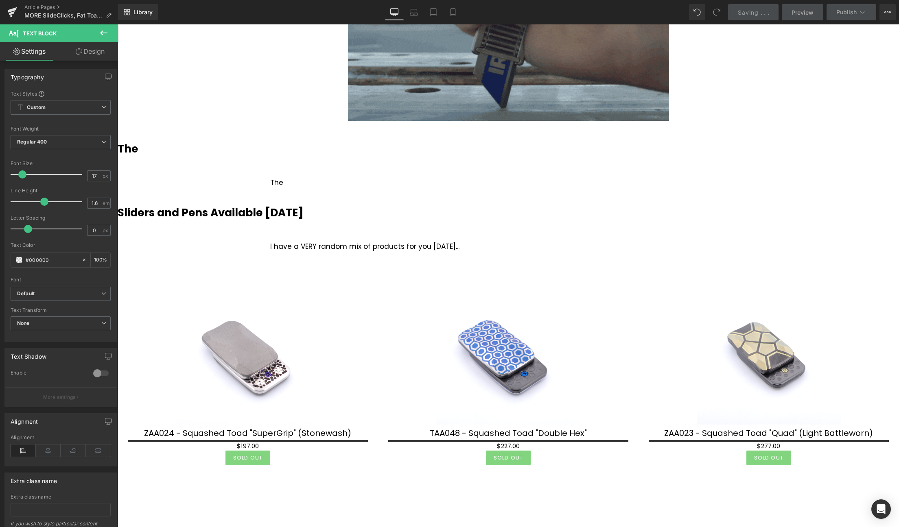
scroll to position [539, 0]
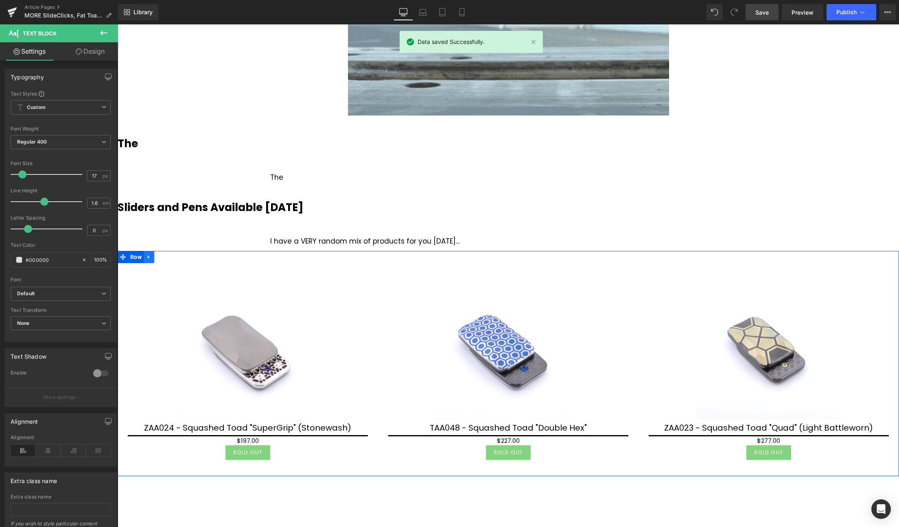
click at [148, 257] on icon at bounding box center [149, 257] width 2 height 4
click at [167, 257] on link at bounding box center [170, 257] width 11 height 12
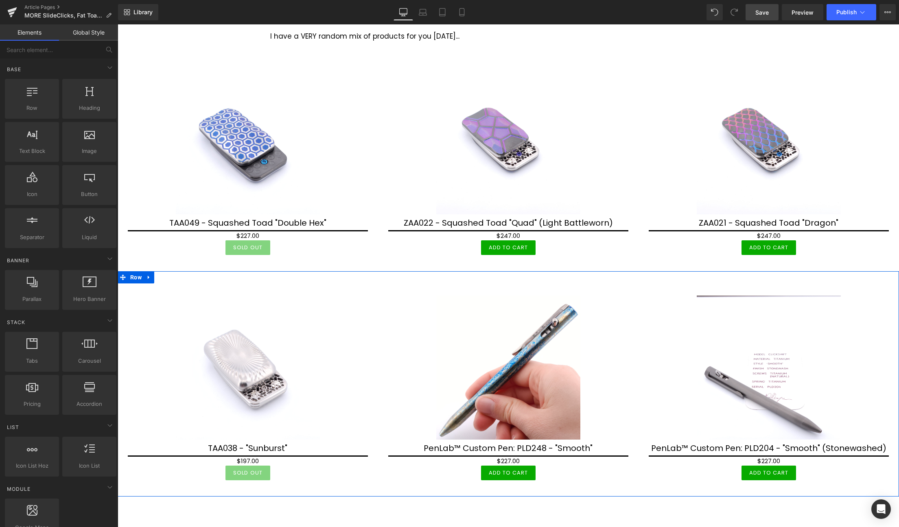
scroll to position [788, 0]
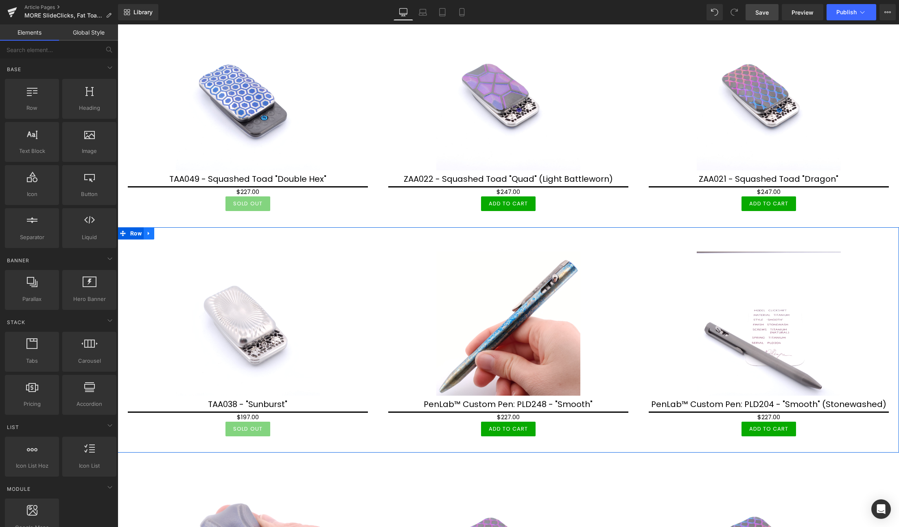
click at [149, 234] on icon at bounding box center [149, 233] width 2 height 4
click at [169, 233] on icon at bounding box center [170, 234] width 6 height 6
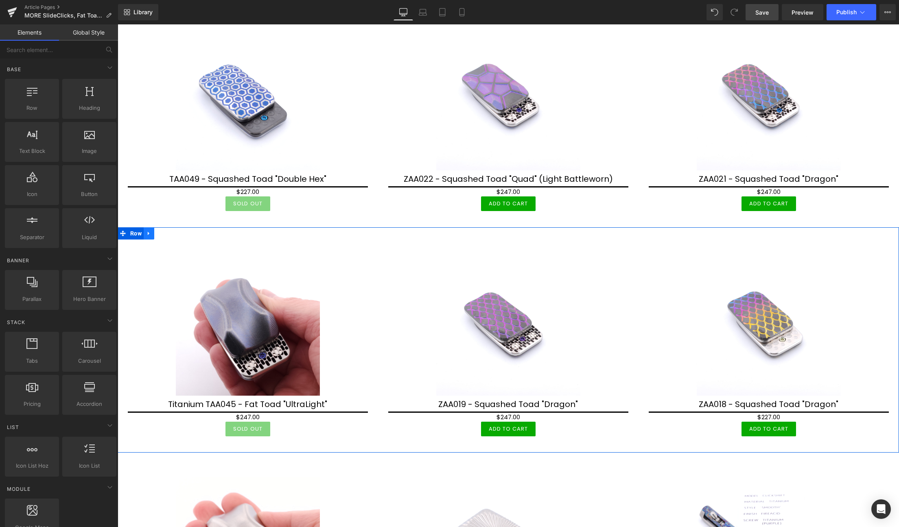
drag, startPoint x: 149, startPoint y: 233, endPoint x: 157, endPoint y: 233, distance: 8.1
click at [149, 233] on icon at bounding box center [149, 233] width 6 height 6
click at [171, 234] on icon at bounding box center [170, 234] width 6 height 6
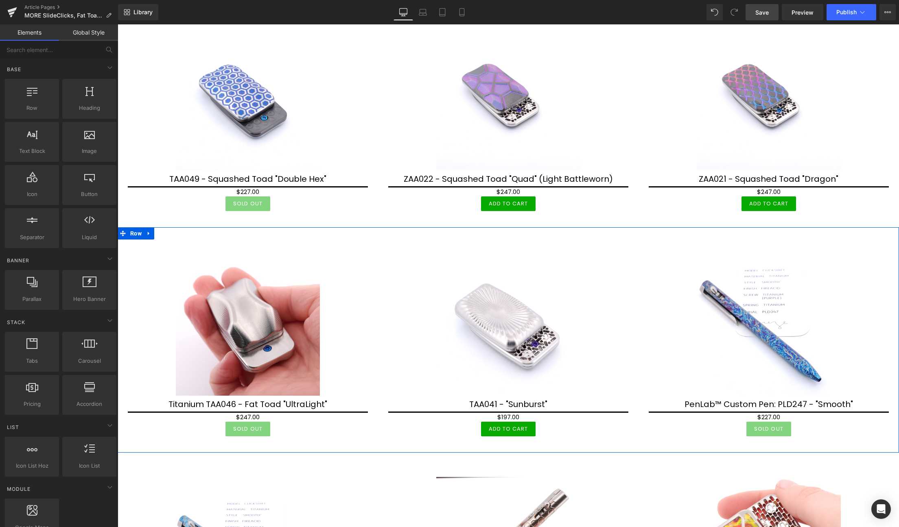
click at [146, 233] on link at bounding box center [149, 233] width 11 height 12
click at [173, 234] on link at bounding box center [170, 233] width 11 height 12
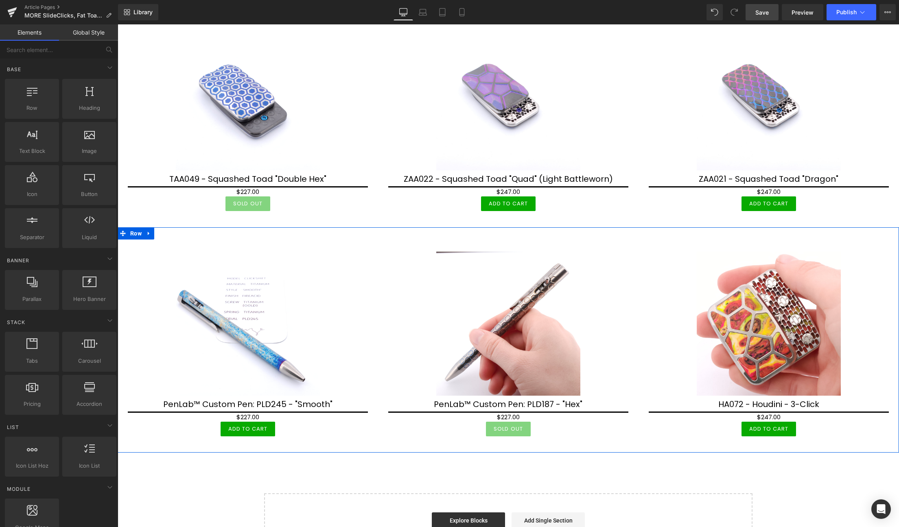
drag, startPoint x: 147, startPoint y: 232, endPoint x: 155, endPoint y: 232, distance: 7.7
click at [148, 232] on icon at bounding box center [149, 233] width 6 height 6
click at [169, 232] on icon at bounding box center [170, 233] width 6 height 6
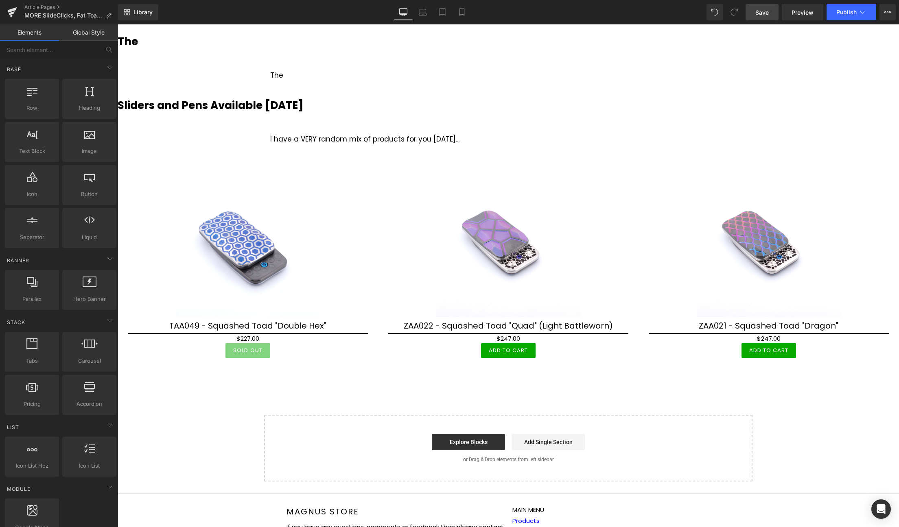
scroll to position [549, 0]
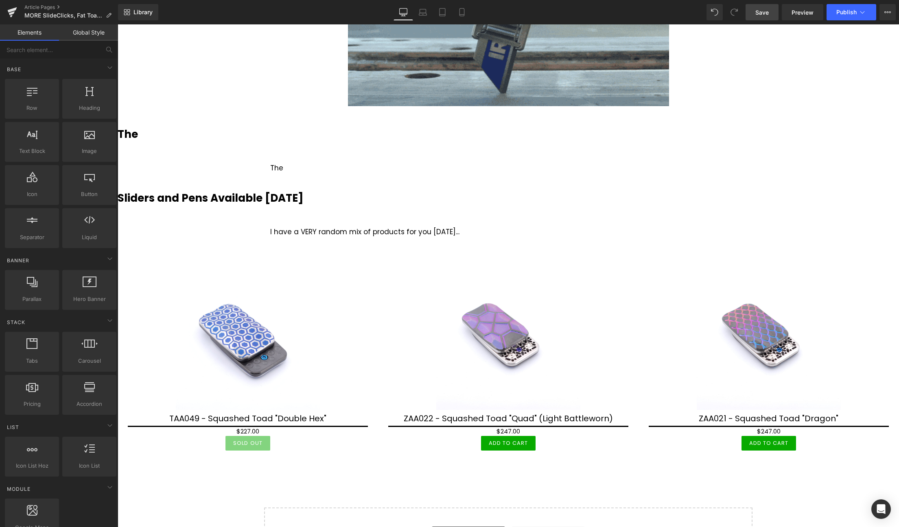
click at [756, 14] on span "Save" at bounding box center [761, 12] width 13 height 9
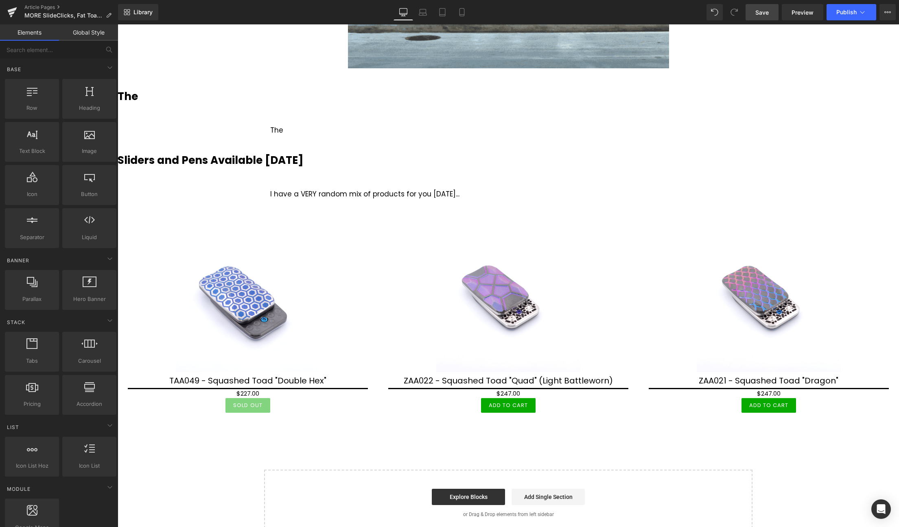
scroll to position [590, 0]
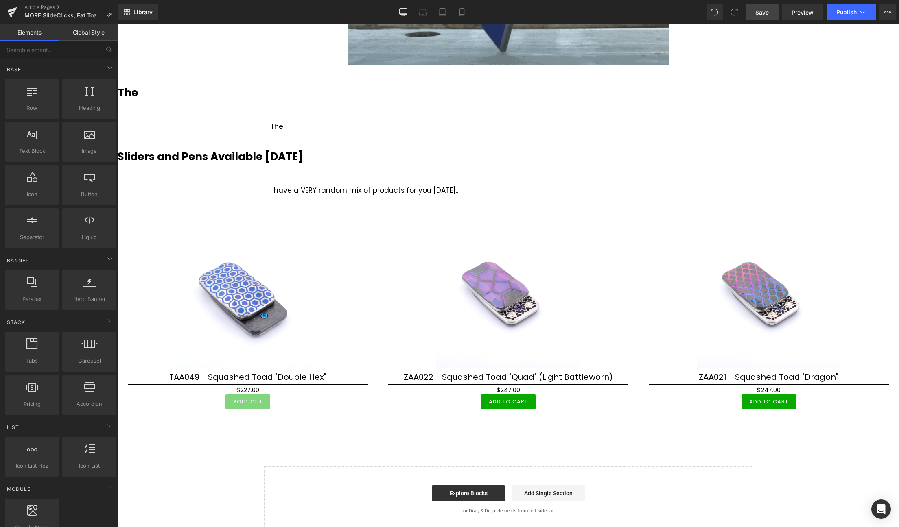
click at [764, 10] on span "Save" at bounding box center [761, 12] width 13 height 9
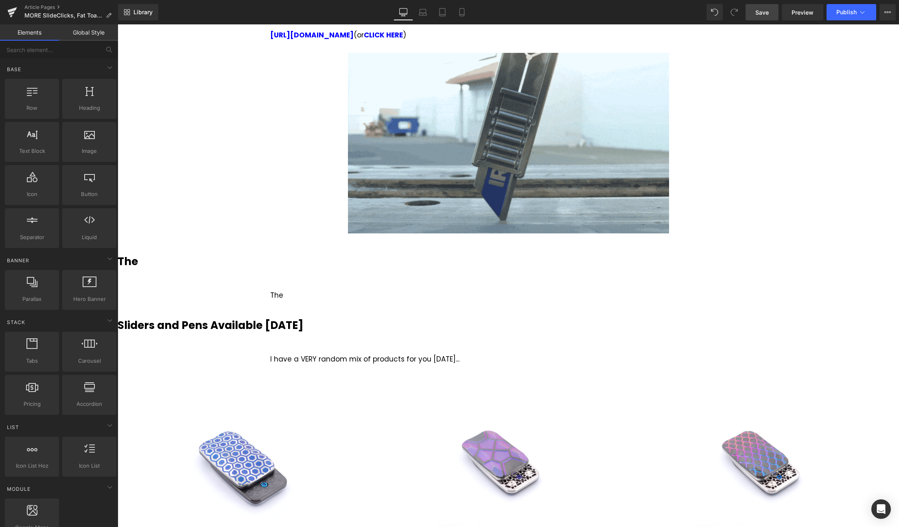
scroll to position [424, 0]
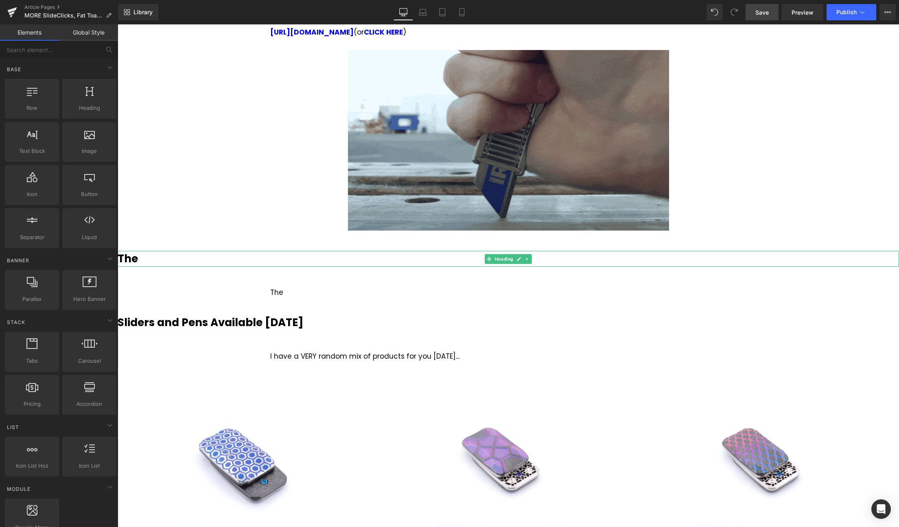
click at [201, 258] on h3 "The" at bounding box center [508, 259] width 781 height 16
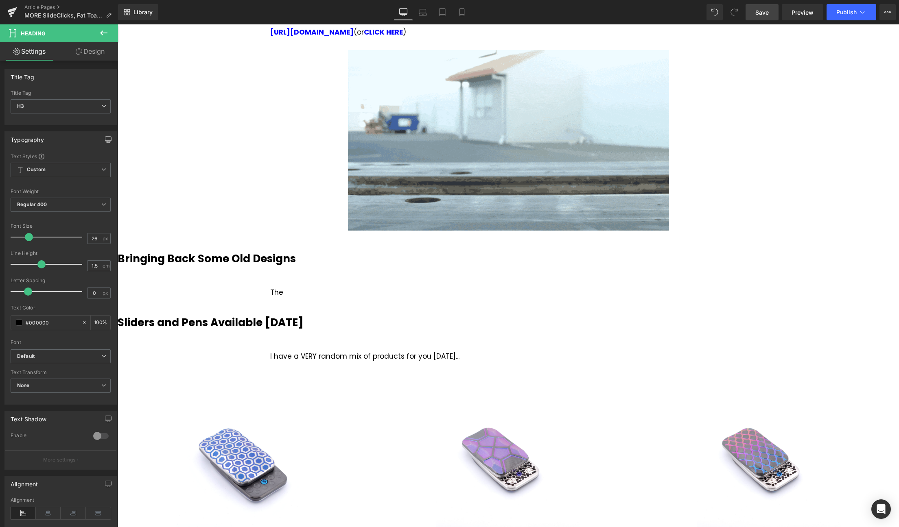
click at [768, 11] on span "Save" at bounding box center [761, 12] width 13 height 9
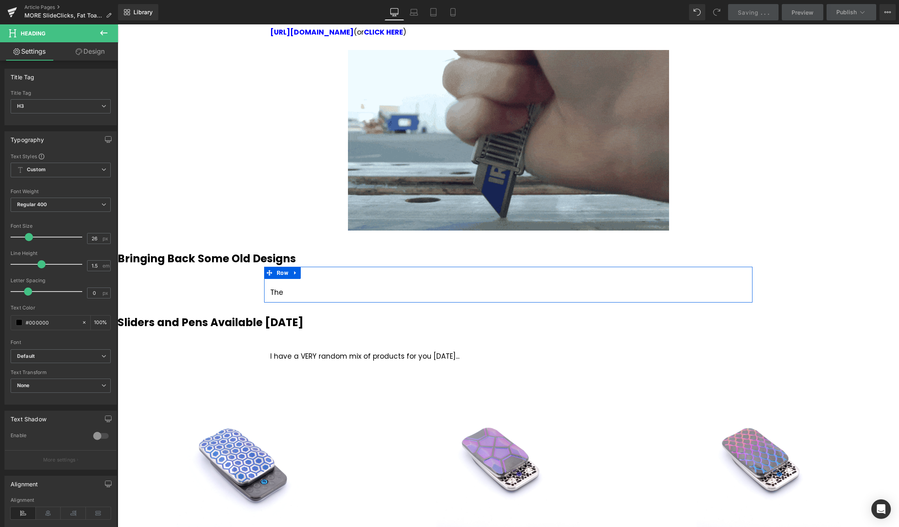
click at [299, 283] on div "The Text Block" at bounding box center [508, 288] width 488 height 19
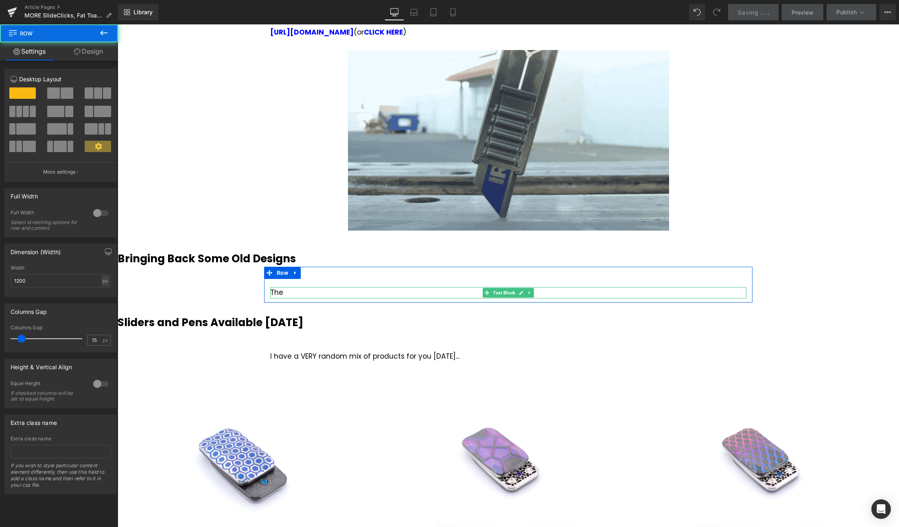
click at [296, 295] on div "The" at bounding box center [508, 292] width 476 height 11
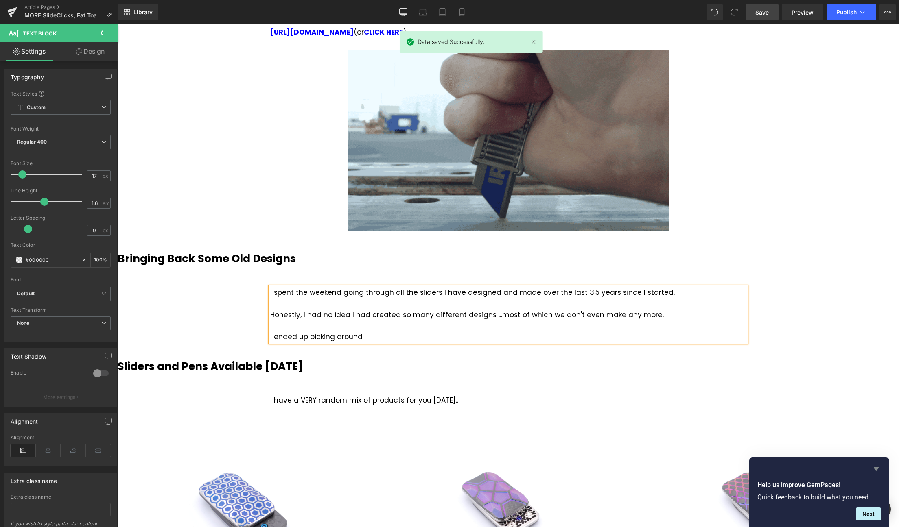
click at [875, 469] on icon "Hide survey" at bounding box center [875, 469] width 5 height 4
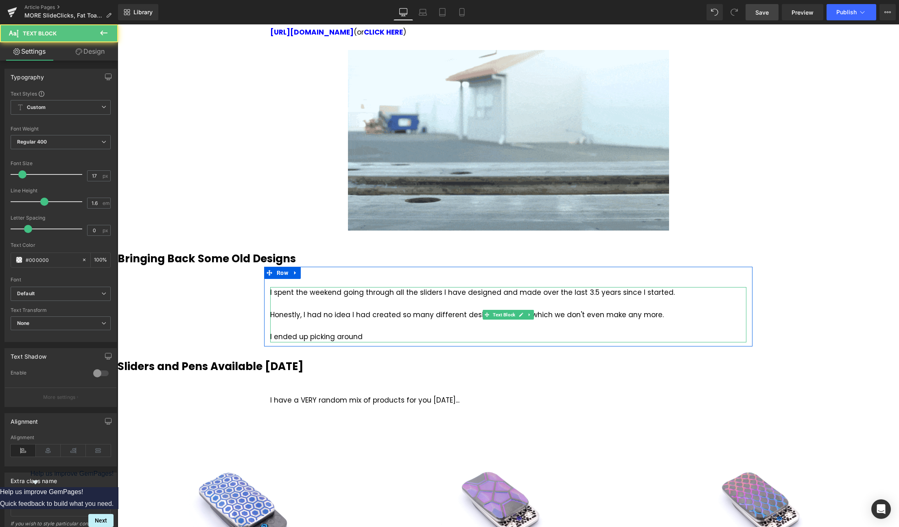
click at [376, 336] on div "I ended up picking around" at bounding box center [508, 337] width 476 height 11
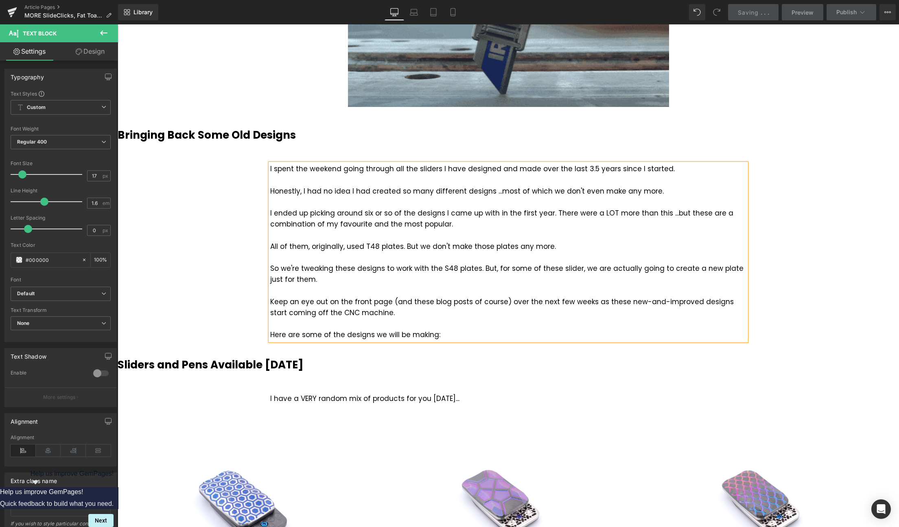
scroll to position [549, 0]
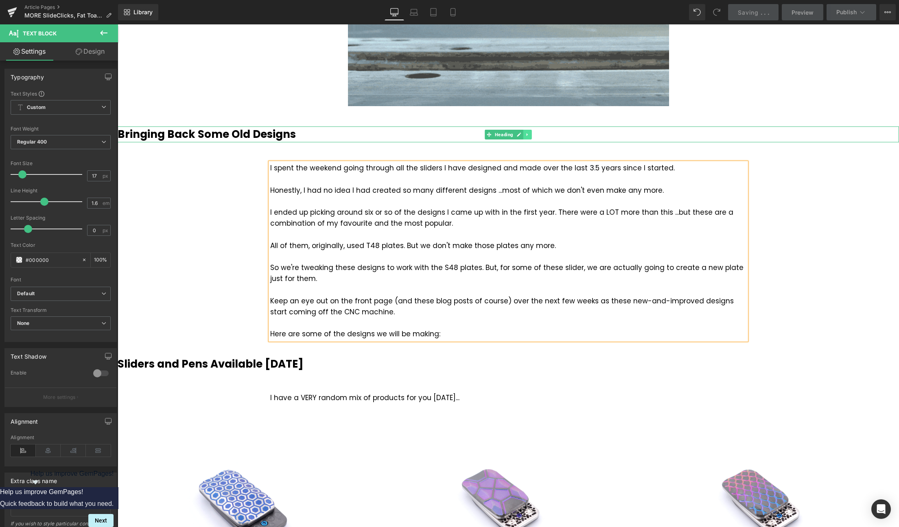
click at [526, 135] on icon at bounding box center [526, 134] width 1 height 3
click at [524, 135] on icon at bounding box center [523, 134] width 4 height 4
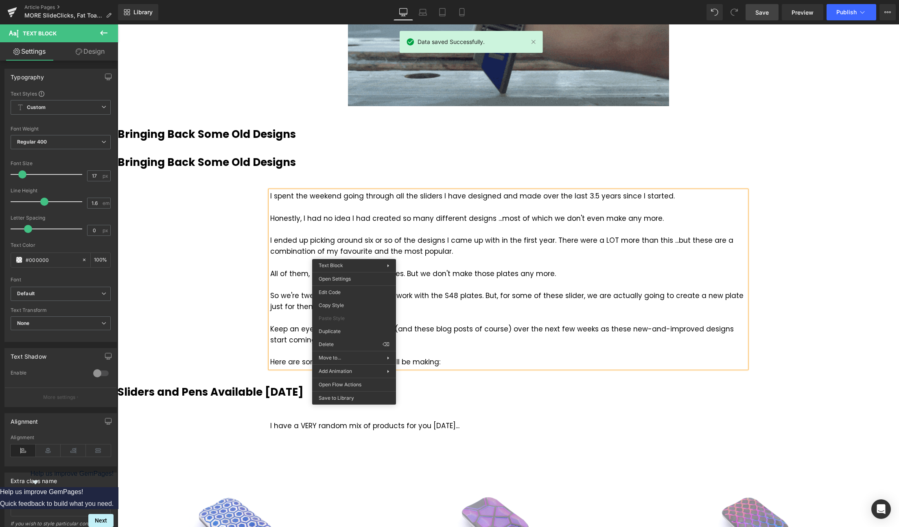
click at [382, 239] on div "I ended up picking around six or so of the designs I came up with in the first …" at bounding box center [508, 246] width 476 height 22
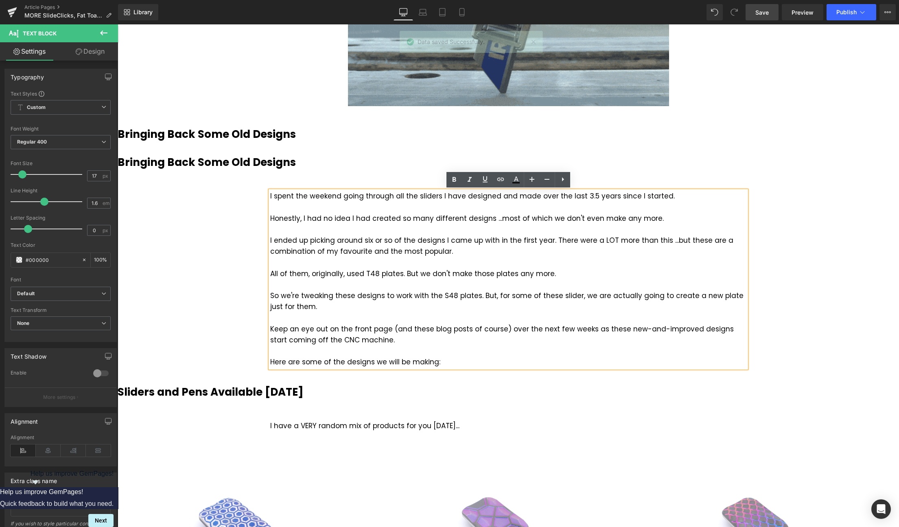
click at [794, 256] on div "In the last blog post... Two of the topics I covered were Fat Toad sliders and …" at bounding box center [508, 145] width 781 height 1246
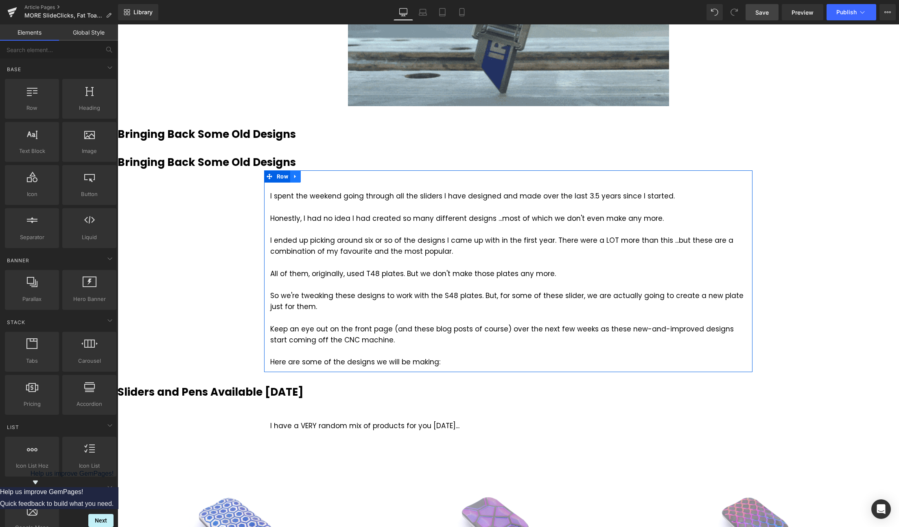
click at [294, 175] on icon at bounding box center [295, 177] width 2 height 4
click at [304, 174] on icon at bounding box center [306, 177] width 6 height 6
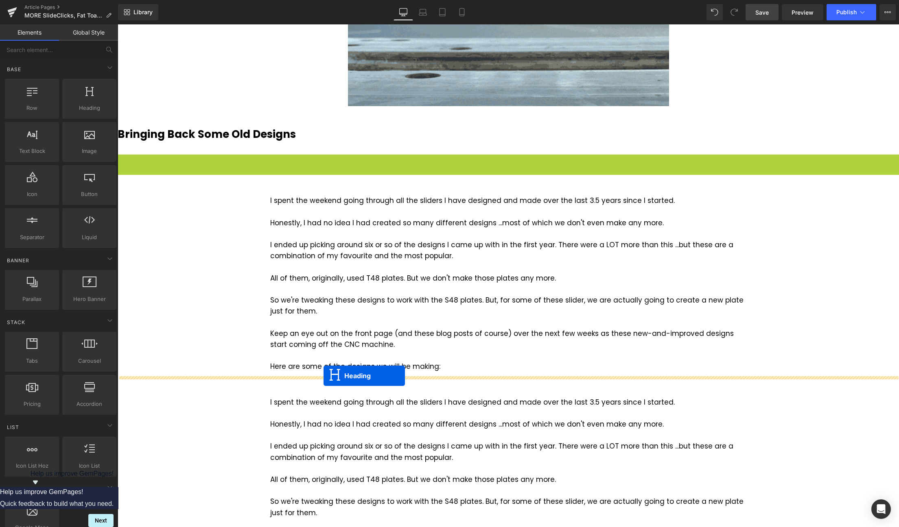
drag, startPoint x: 488, startPoint y: 163, endPoint x: 325, endPoint y: 374, distance: 266.8
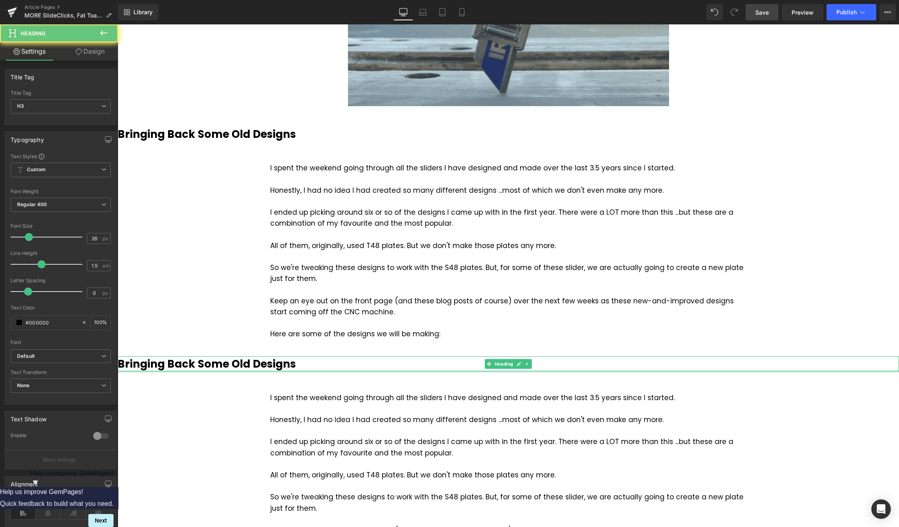
click at [298, 365] on h3 "Bringing Back Some Old Designs" at bounding box center [508, 364] width 781 height 16
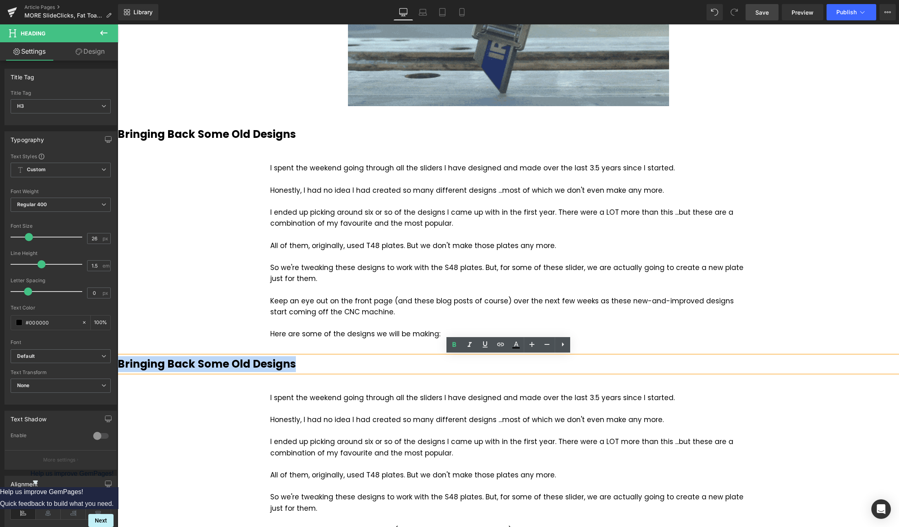
drag, startPoint x: 227, startPoint y: 363, endPoint x: 120, endPoint y: 368, distance: 107.5
click at [120, 368] on h3 "Bringing Back Some Old Designs" at bounding box center [508, 364] width 781 height 16
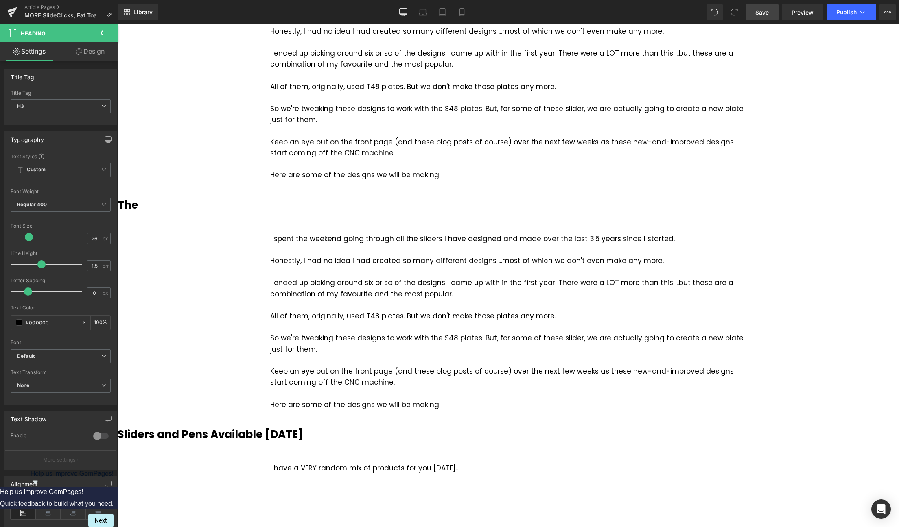
scroll to position [715, 0]
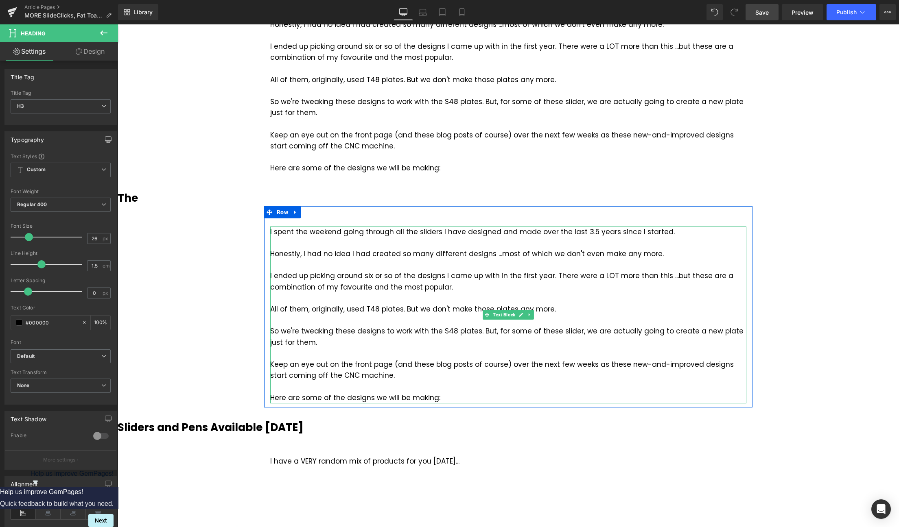
click at [373, 332] on div "So we're tweaking these designs to work with the S48 plates. But, for some of t…" at bounding box center [508, 337] width 476 height 22
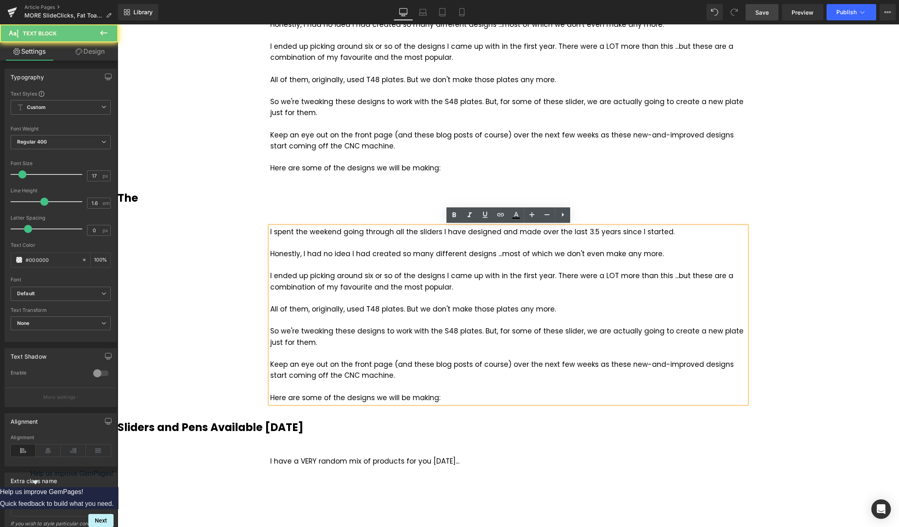
click at [394, 324] on div at bounding box center [508, 320] width 476 height 11
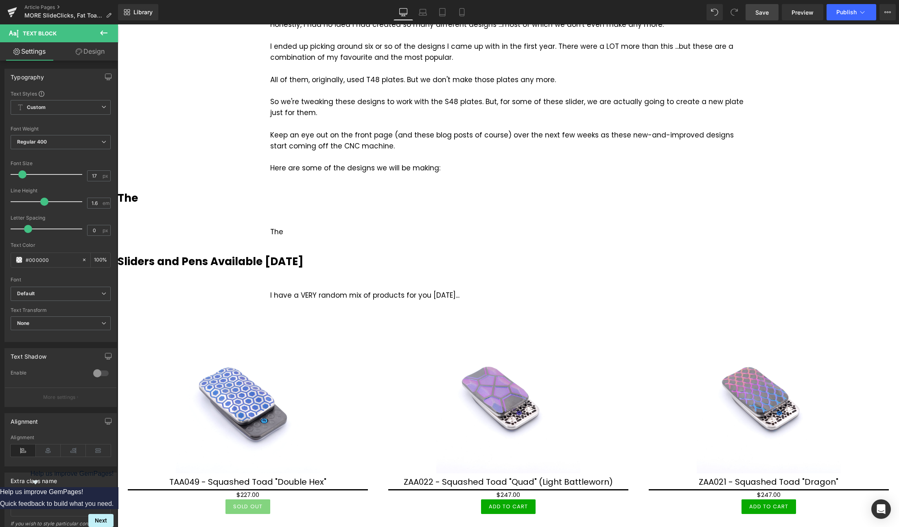
click at [768, 12] on span "Save" at bounding box center [761, 12] width 13 height 9
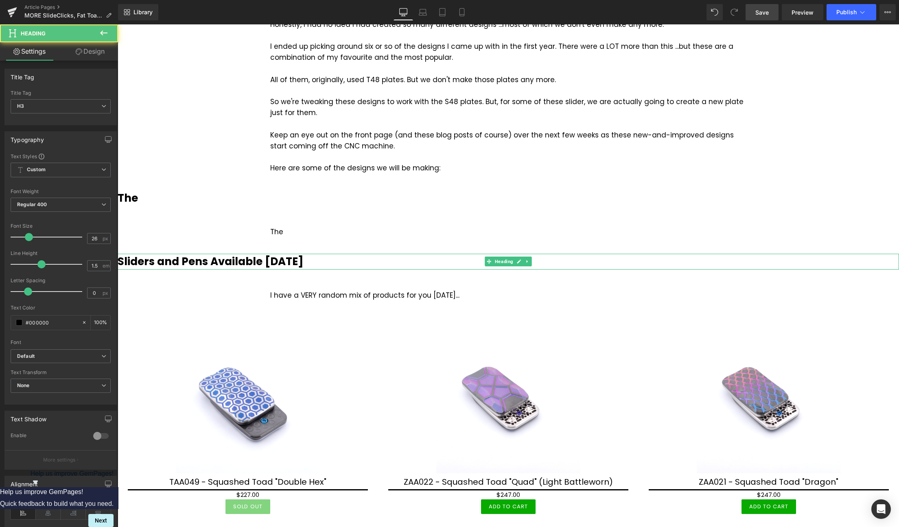
click at [277, 262] on b "Sliders and Pens Available [DATE]" at bounding box center [211, 261] width 186 height 15
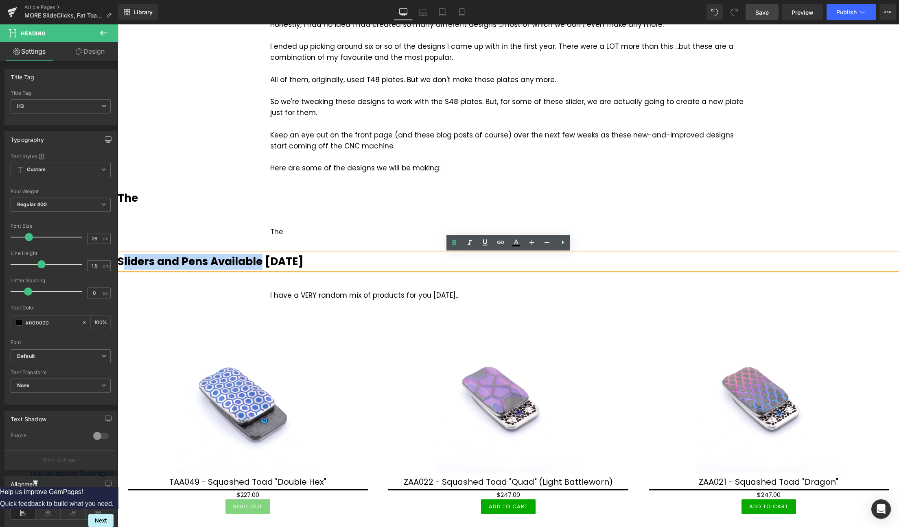
drag, startPoint x: 260, startPoint y: 261, endPoint x: 124, endPoint y: 266, distance: 136.4
click at [124, 266] on b "Sliders and Pens Available [DATE]" at bounding box center [211, 261] width 186 height 15
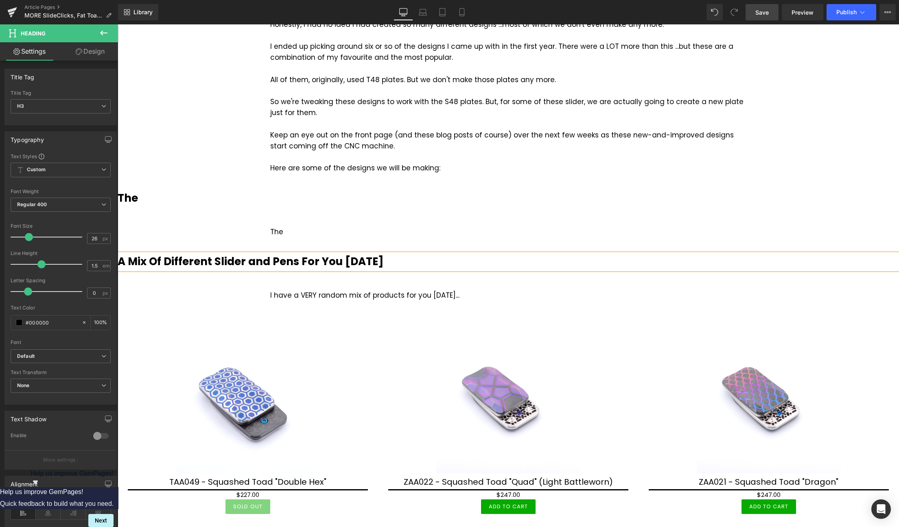
click at [253, 264] on b "A Mix Of Different Slider and Pens For You [DATE]" at bounding box center [251, 261] width 266 height 15
click at [768, 13] on span "Save" at bounding box center [761, 12] width 13 height 9
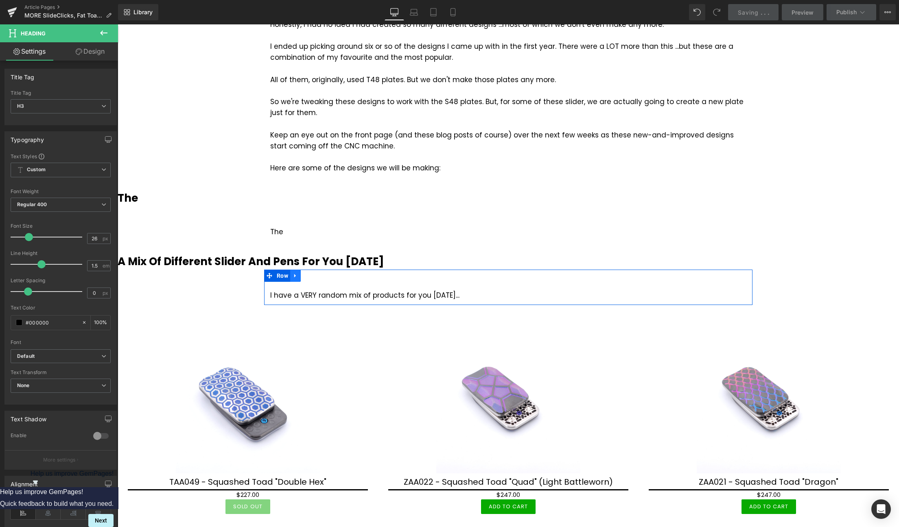
click at [296, 275] on icon at bounding box center [295, 276] width 6 height 6
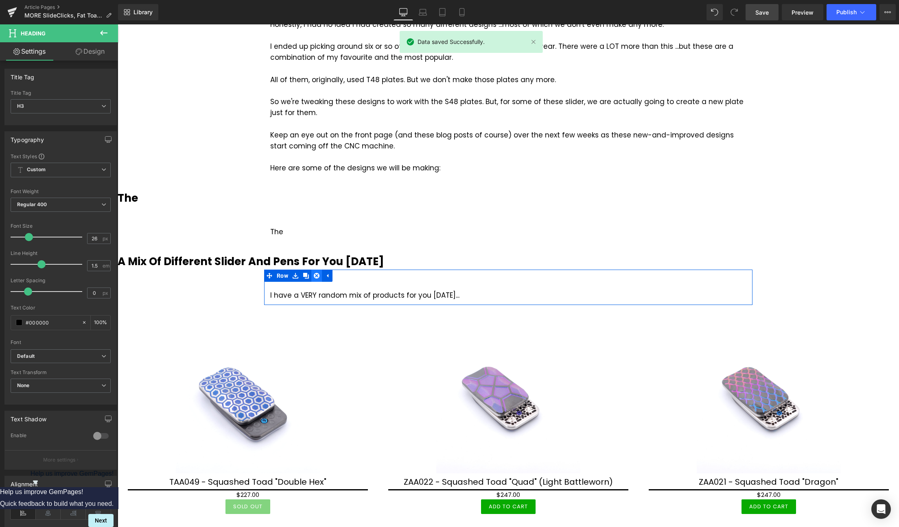
click at [316, 273] on icon at bounding box center [317, 276] width 6 height 6
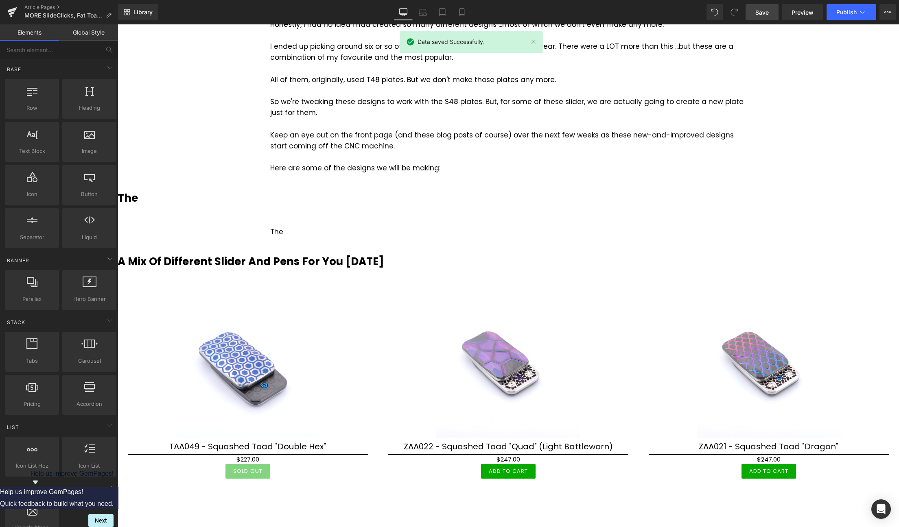
click at [762, 10] on span "Save" at bounding box center [761, 12] width 13 height 9
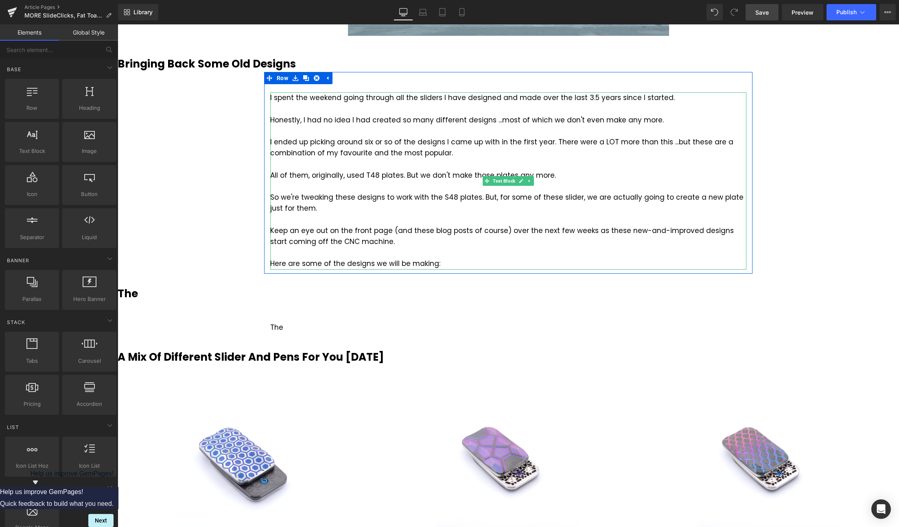
scroll to position [632, 0]
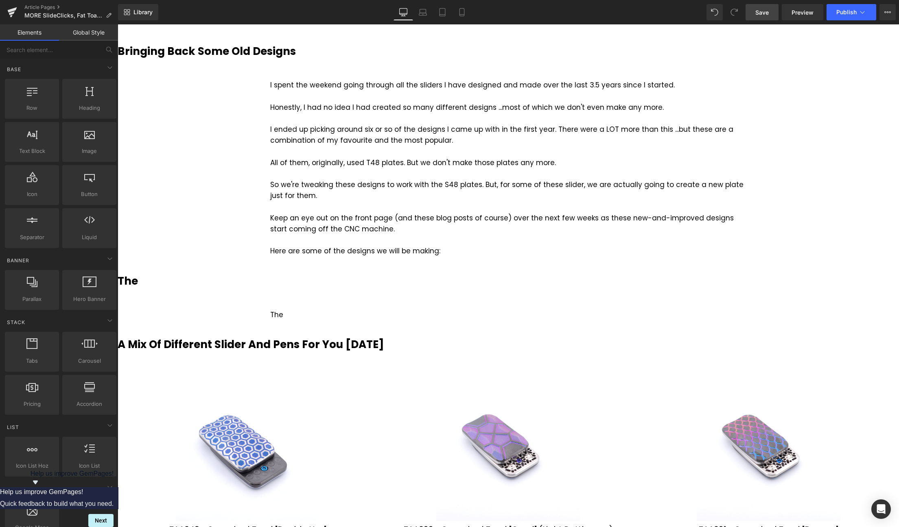
click at [760, 14] on span "Save" at bounding box center [761, 12] width 13 height 9
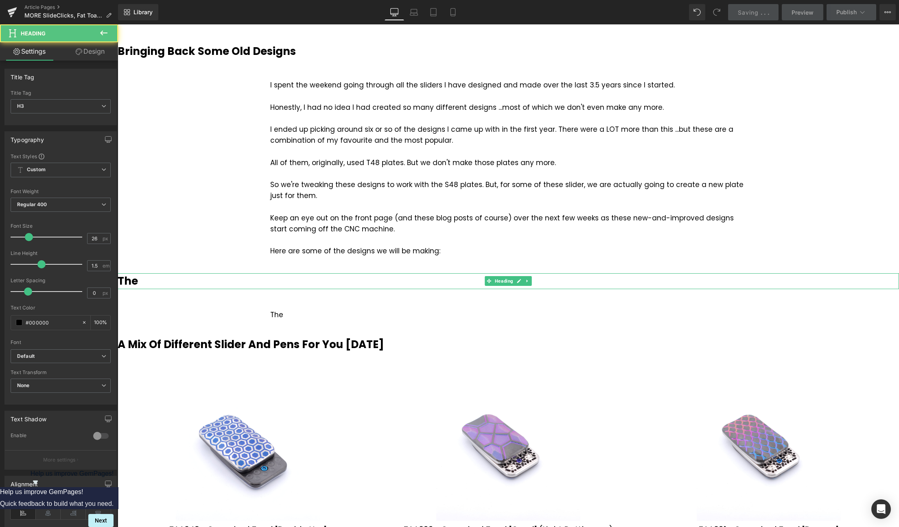
click at [166, 280] on h3 "The" at bounding box center [508, 281] width 781 height 16
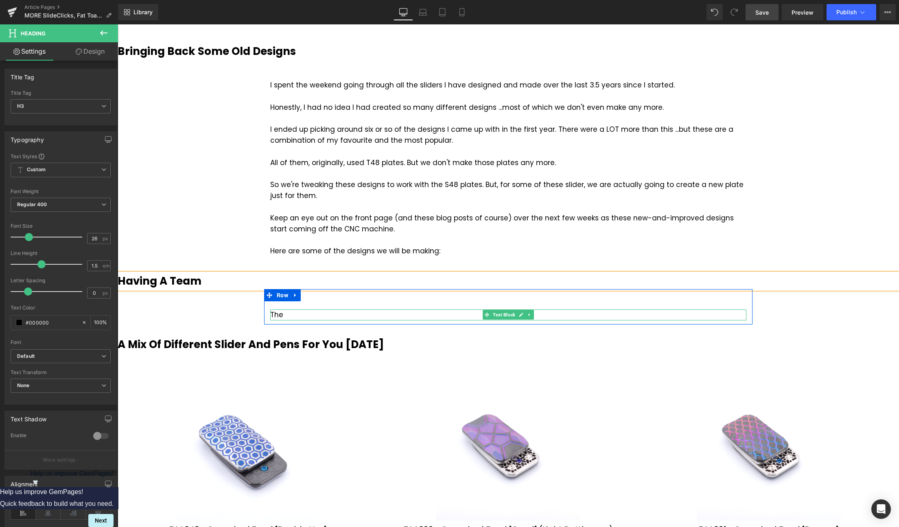
click at [299, 314] on div "The" at bounding box center [508, 315] width 476 height 11
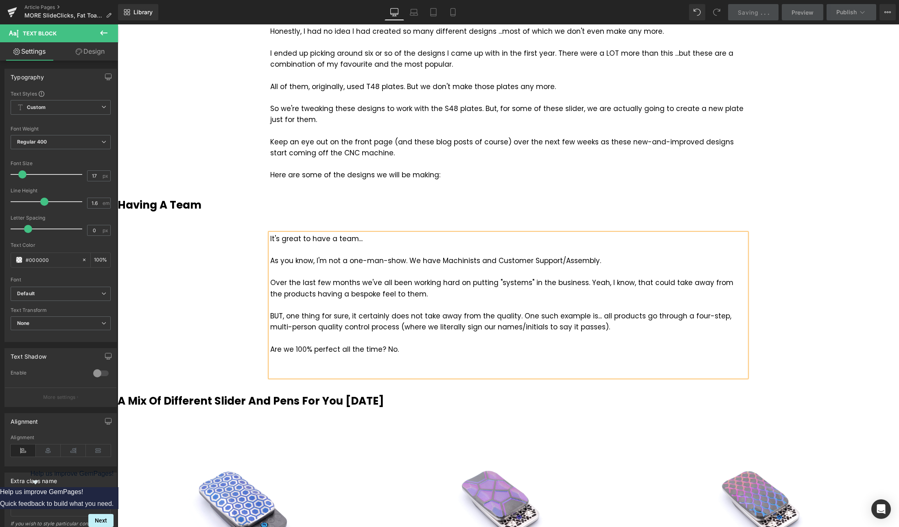
scroll to position [715, 0]
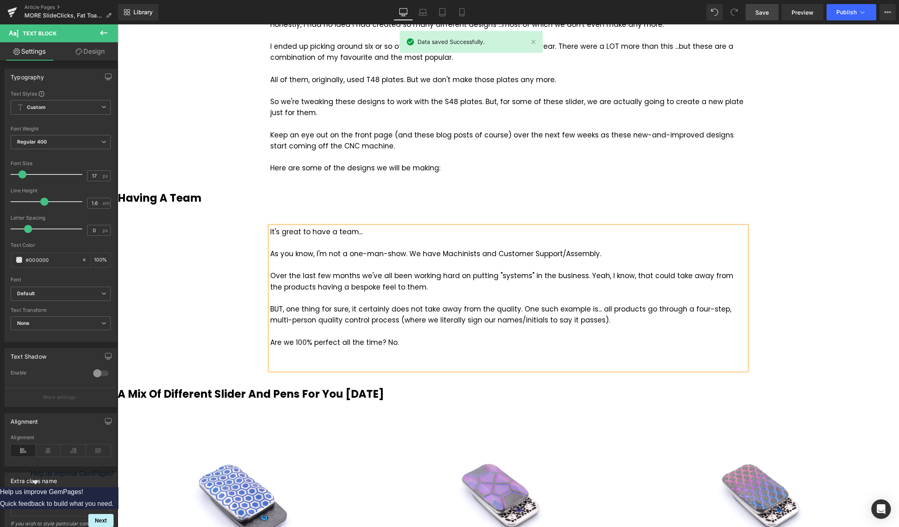
click at [436, 286] on div "Over the last few months we've all been working hard on putting "systems" in th…" at bounding box center [508, 282] width 476 height 22
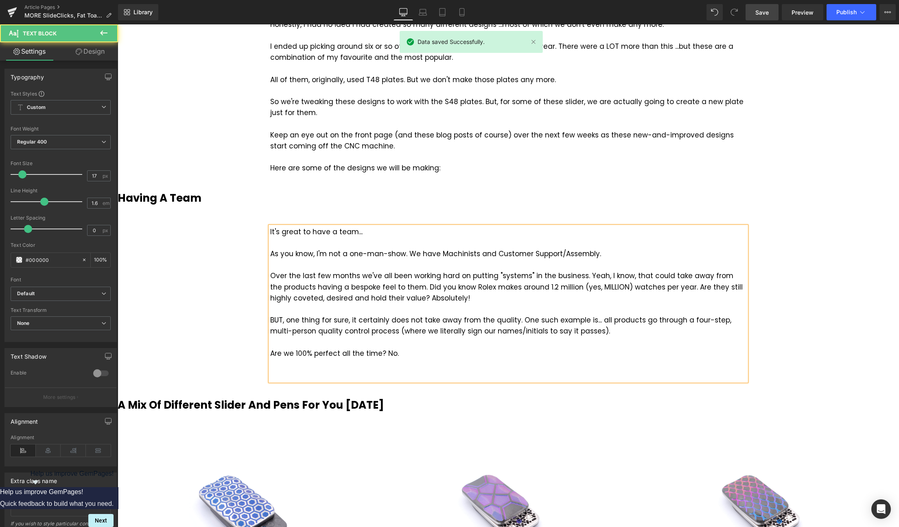
drag, startPoint x: 677, startPoint y: 288, endPoint x: 684, endPoint y: 281, distance: 10.4
click at [677, 288] on div "Over the last few months we've all been working hard on putting "systems" in th…" at bounding box center [508, 287] width 476 height 33
click at [444, 305] on div at bounding box center [508, 309] width 476 height 11
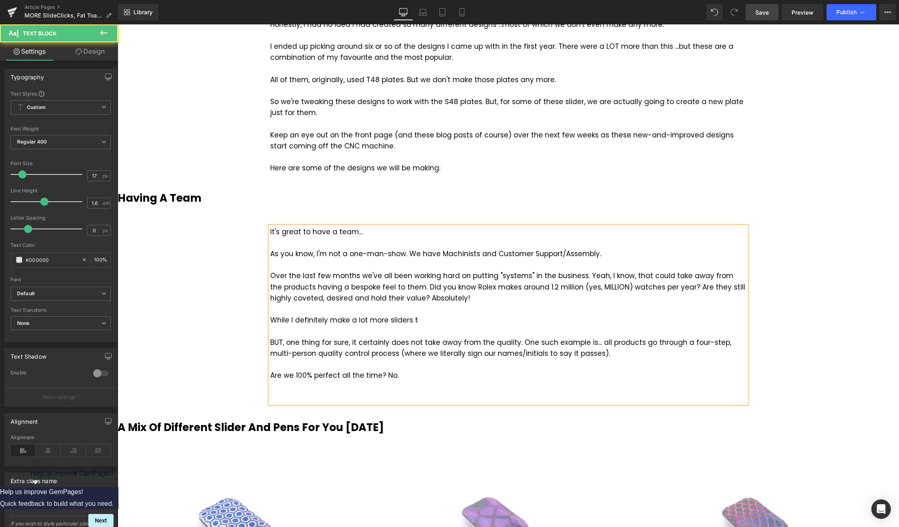
click at [292, 321] on div "While I definitely make a lot more sliders t" at bounding box center [508, 320] width 476 height 11
click at [442, 322] on div "While we definitely make a lot more sliders t" at bounding box center [508, 320] width 476 height 11
click at [397, 397] on div at bounding box center [508, 398] width 476 height 11
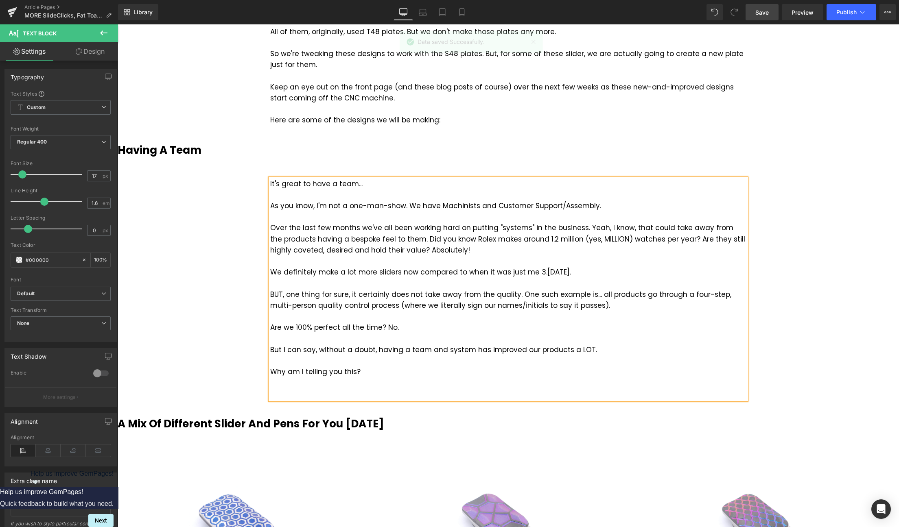
scroll to position [756, 0]
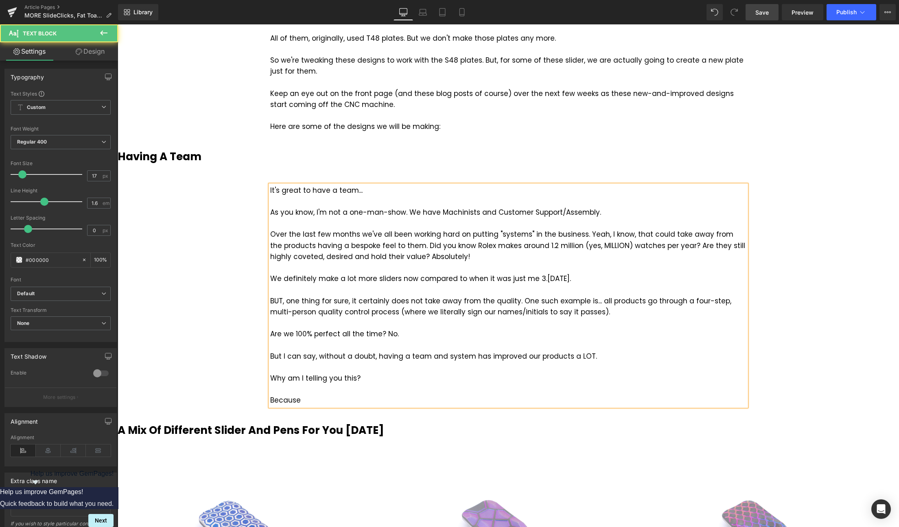
click at [405, 332] on div "Are we 100% perfect all the time? No." at bounding box center [508, 334] width 476 height 11
click at [599, 356] on div "But I can say, without a doubt, having a team and system has improved our produ…" at bounding box center [508, 356] width 476 height 11
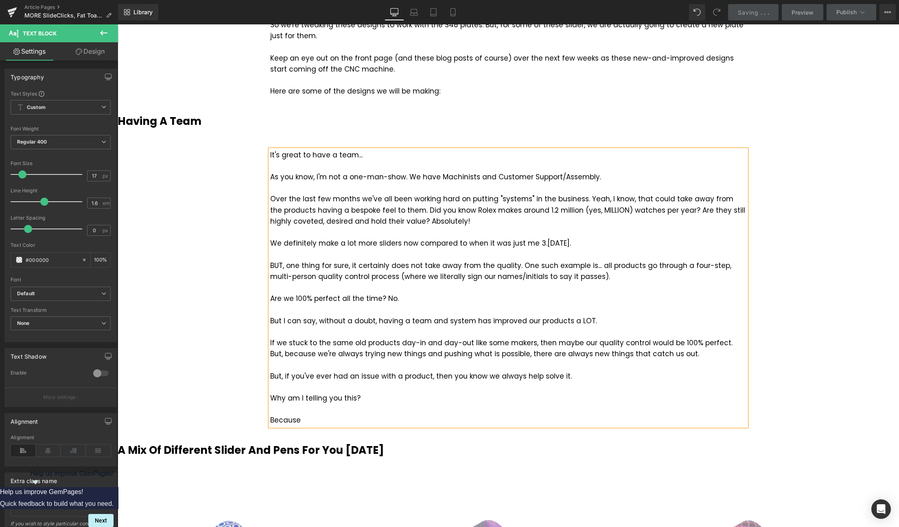
scroll to position [881, 0]
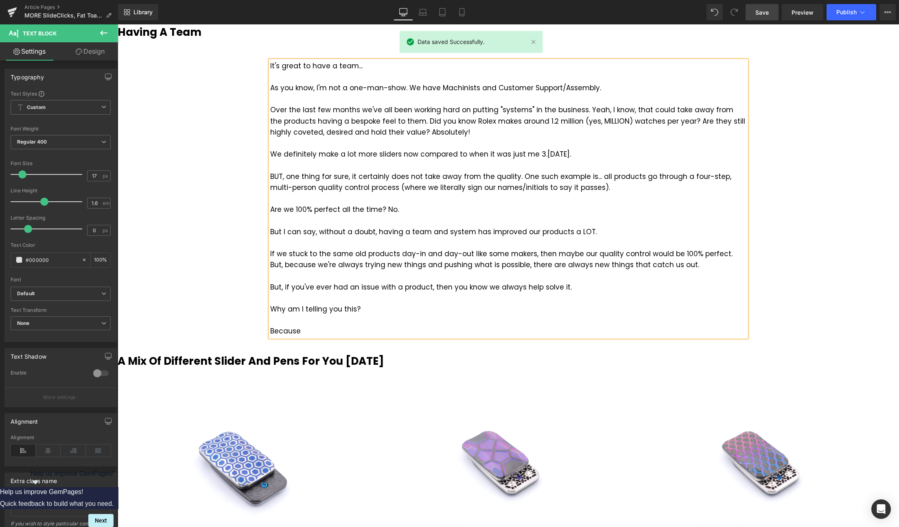
click at [319, 330] on div "Because" at bounding box center [508, 331] width 476 height 11
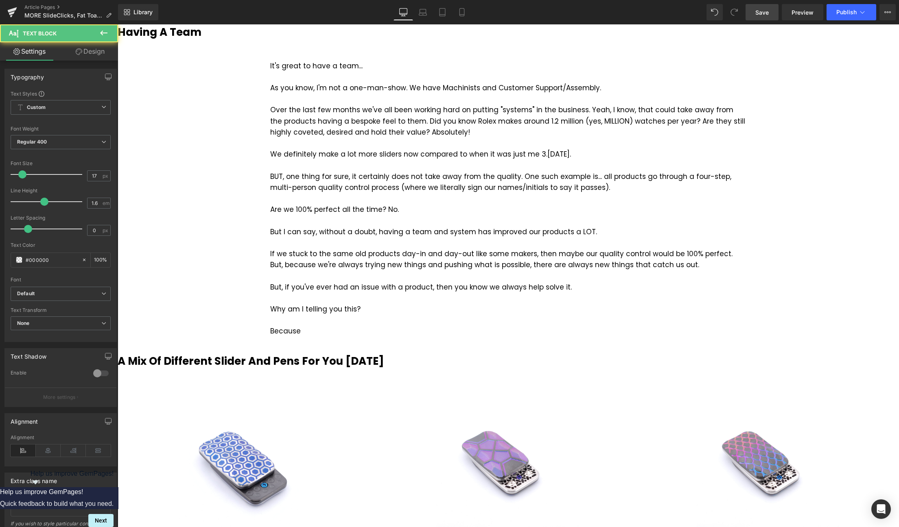
click at [771, 8] on link "Save" at bounding box center [761, 12] width 33 height 16
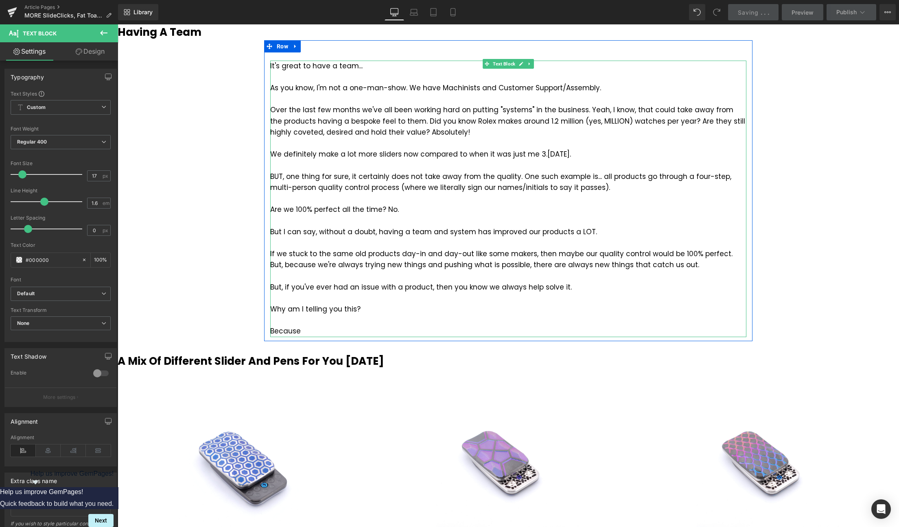
click at [308, 334] on div "Because" at bounding box center [508, 331] width 476 height 11
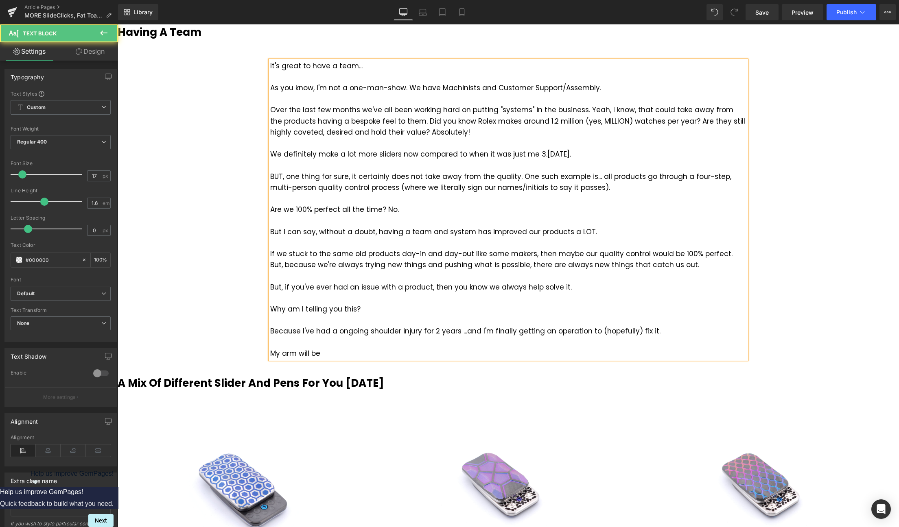
click at [367, 308] on div "Why am I telling you this?" at bounding box center [508, 309] width 476 height 11
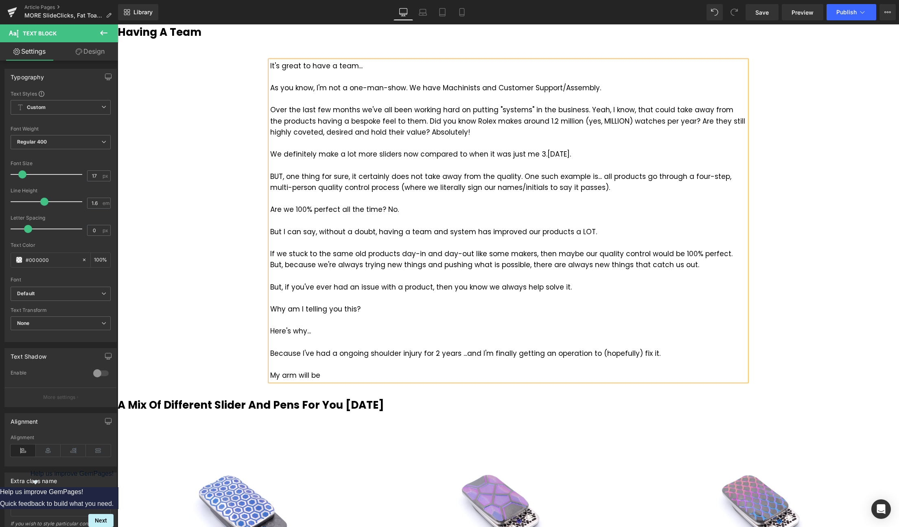
click at [301, 352] on div "Because I've had a ongoing shoulder injury for 2 years ...and I'm finally getti…" at bounding box center [508, 353] width 476 height 11
drag, startPoint x: 360, startPoint y: 312, endPoint x: 268, endPoint y: 312, distance: 92.3
click at [268, 312] on div "It's great to have a team... As you know, I'm not a one-man-show. We have Machi…" at bounding box center [508, 216] width 488 height 329
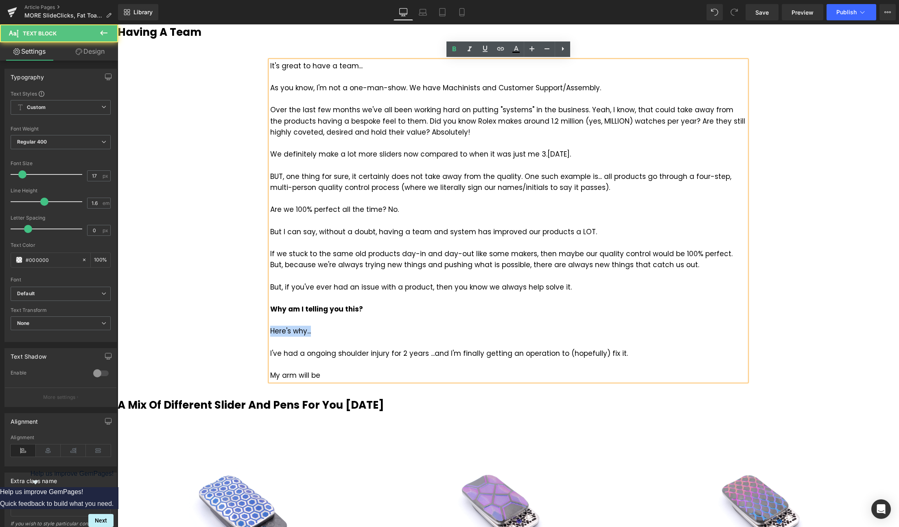
drag, startPoint x: 315, startPoint y: 334, endPoint x: 269, endPoint y: 333, distance: 46.0
click at [270, 333] on div "It's great to have a team... As you know, I'm not a one-man-show. We have Machi…" at bounding box center [508, 221] width 476 height 321
click at [333, 375] on div "My arm will be" at bounding box center [508, 375] width 476 height 11
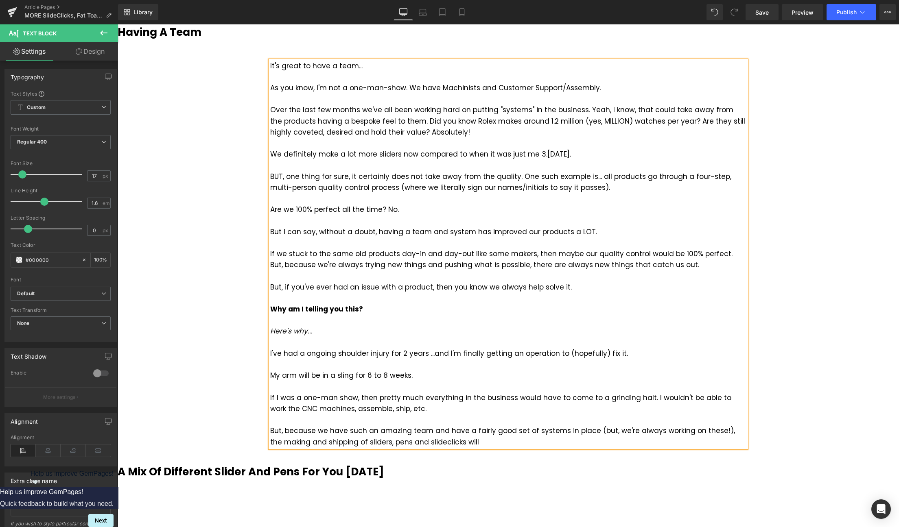
click at [380, 442] on div "But, because we have such an amazing team and have a fairly good set of systems…" at bounding box center [508, 437] width 476 height 22
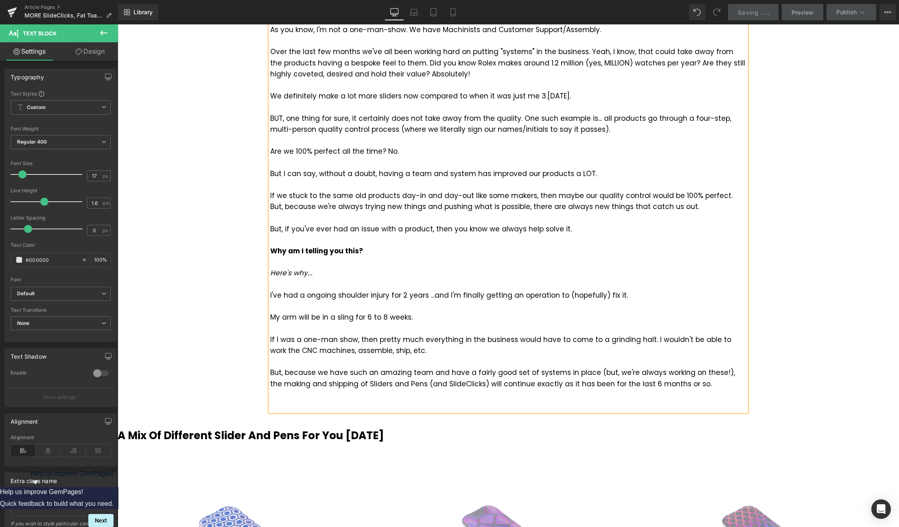
scroll to position [964, 0]
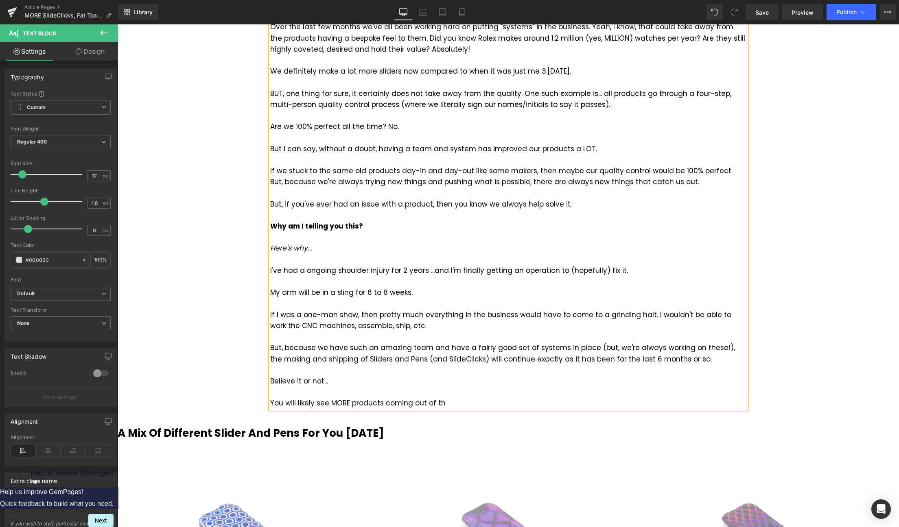
click at [368, 403] on div "You will likely see MORE products coming out of th" at bounding box center [508, 403] width 476 height 11
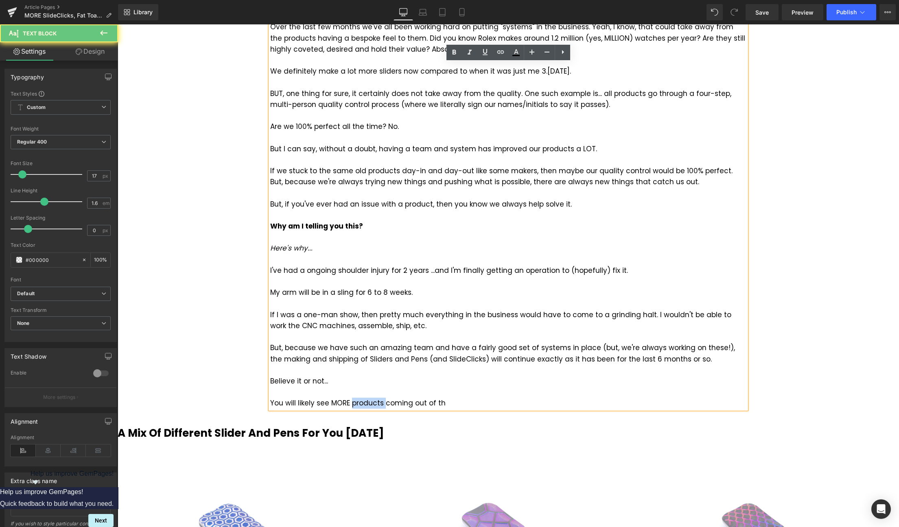
click at [368, 403] on div "You will likely see MORE products coming out of th" at bounding box center [508, 403] width 476 height 11
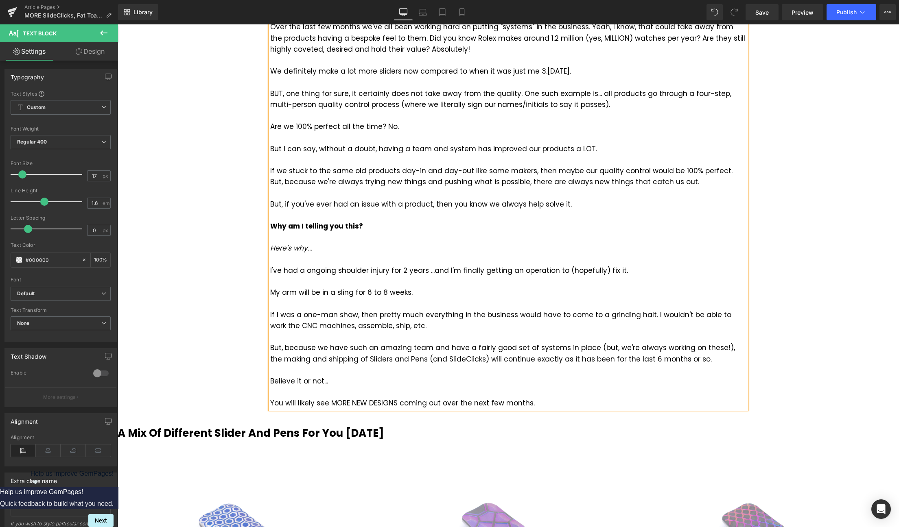
click at [397, 403] on div "You will likely see MORE NEW DESIGNS coming out over the next few months." at bounding box center [508, 403] width 476 height 11
click at [593, 403] on div "You will likely see MORE NEW DESIGNS than usual coming out over the next few mo…" at bounding box center [508, 403] width 476 height 11
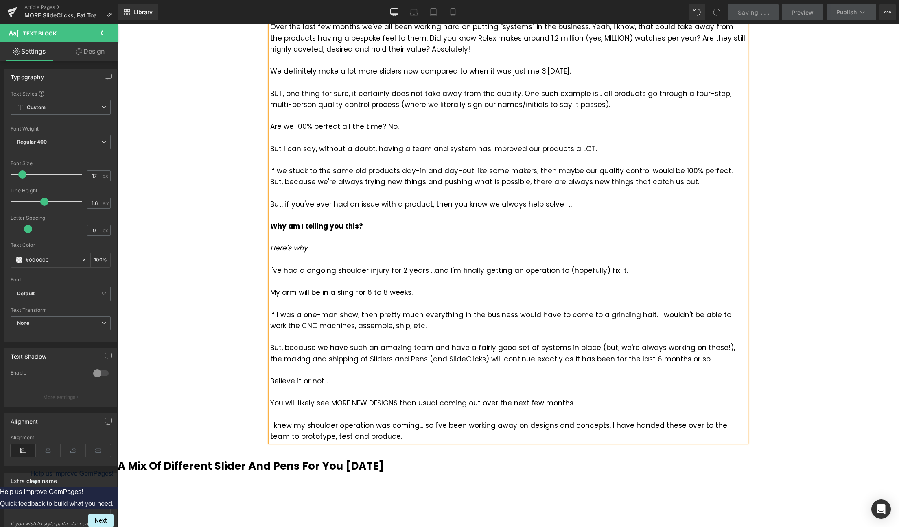
click at [605, 423] on div "I knew my shoulder operation was coming... so I've been working away on designs…" at bounding box center [508, 431] width 476 height 22
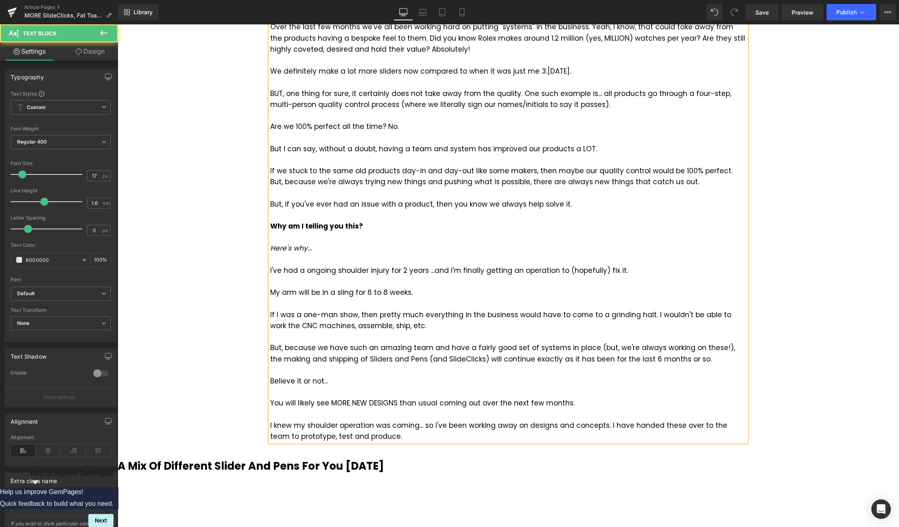
click at [525, 426] on div "I knew my shoulder operation was coming... so I've been working away on designs…" at bounding box center [508, 431] width 476 height 22
click at [618, 427] on div "I knew my shoulder operation was coming... so I've been working away on NEW des…" at bounding box center [508, 431] width 476 height 22
click at [696, 427] on div "I knew my shoulder operation was coming... so I've been working away on NEW des…" at bounding box center [508, 431] width 476 height 22
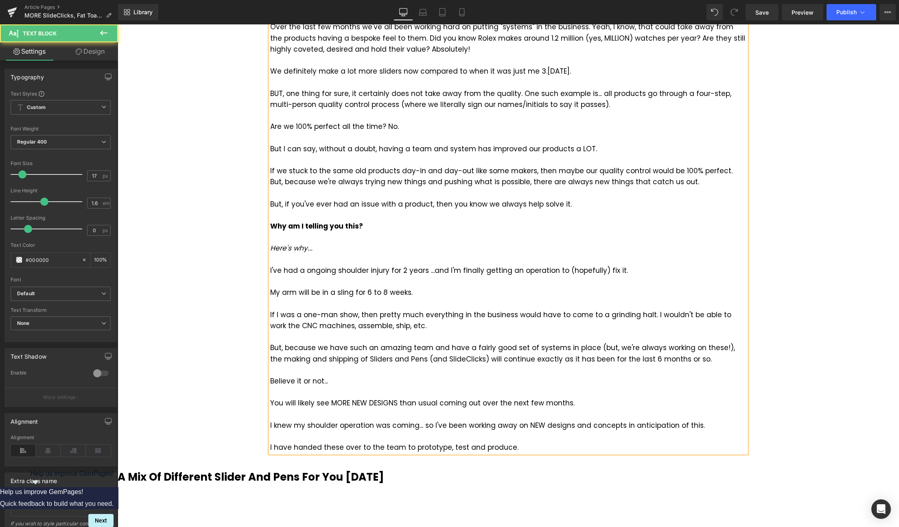
click at [607, 449] on div "I have handed these over to the team to prototype, test and produce." at bounding box center [508, 447] width 476 height 11
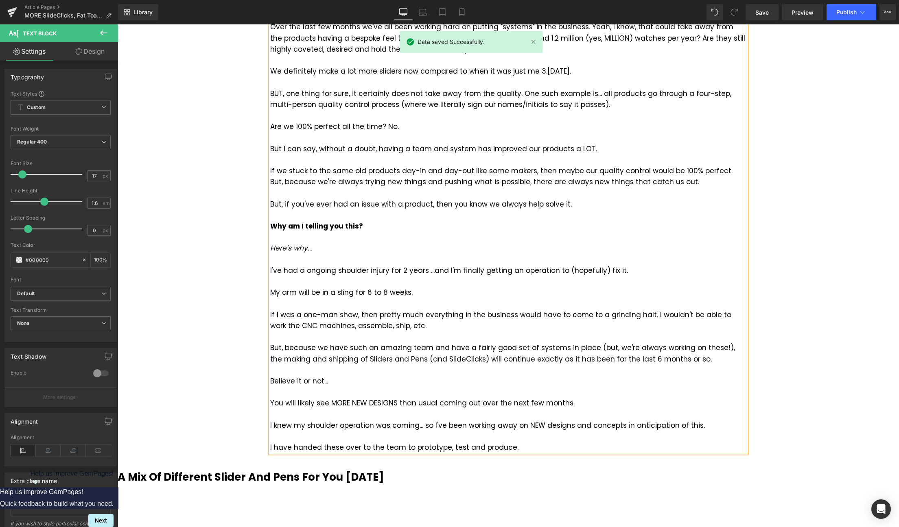
click at [270, 448] on div "It's great to have a team... As you know, I'm not a one-man-show. We have Machi…" at bounding box center [508, 216] width 476 height 476
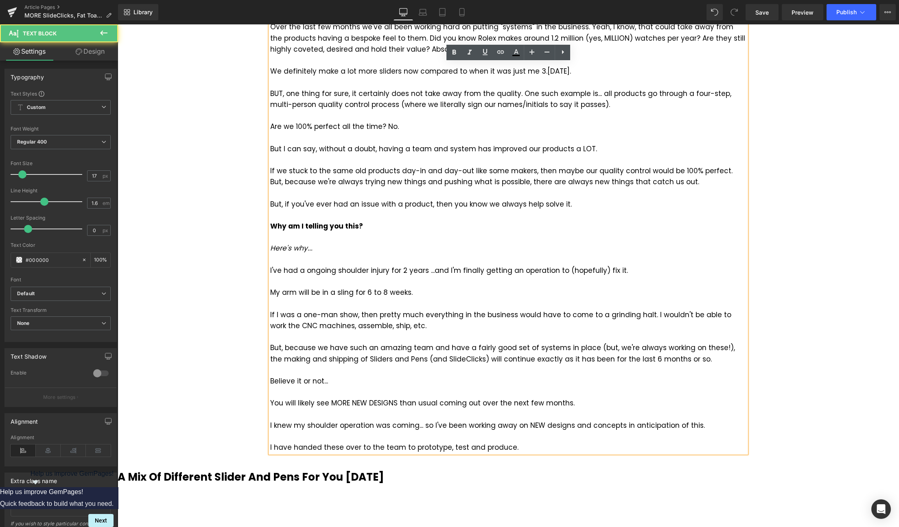
click at [271, 450] on div "I have handed these over to the team to prototype, test and produce." at bounding box center [508, 447] width 476 height 11
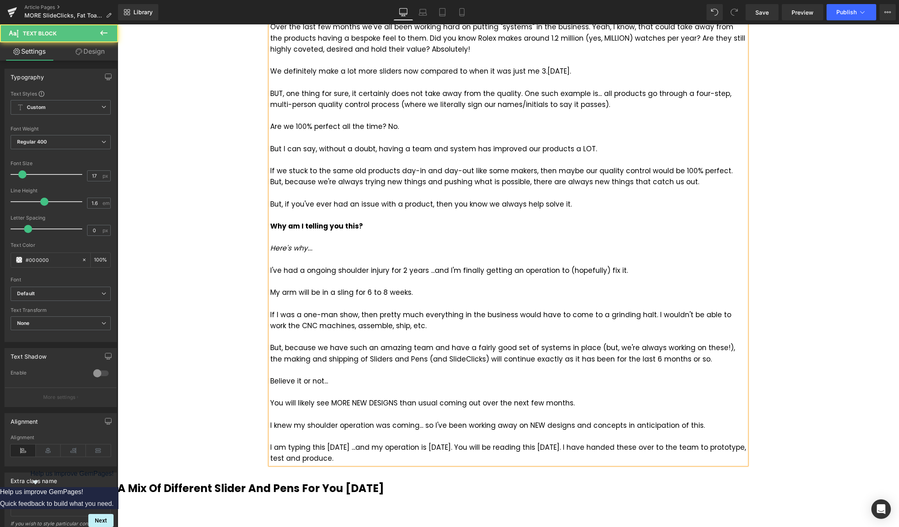
drag, startPoint x: 615, startPoint y: 446, endPoint x: 414, endPoint y: 458, distance: 201.3
click at [414, 458] on div "I am typing this [DATE] ...and my operation is [DATE]. You will be reading this…" at bounding box center [508, 453] width 476 height 22
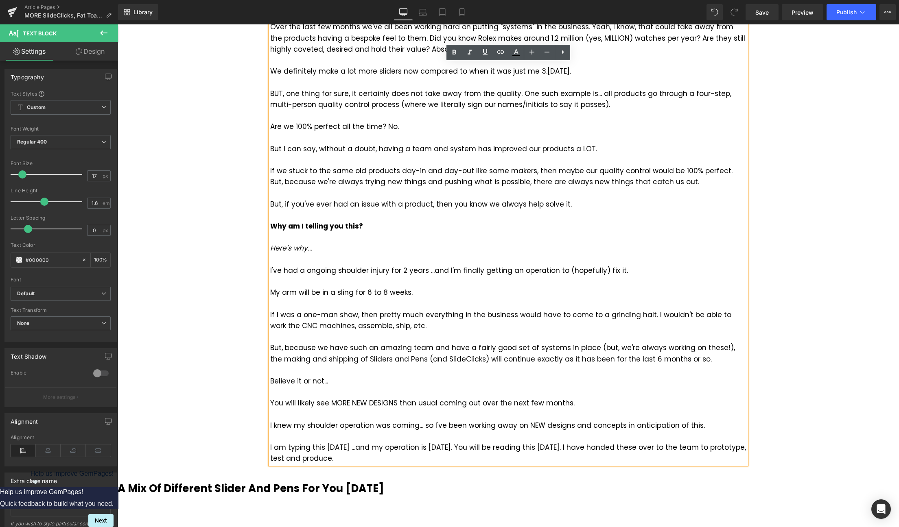
copy div "I have handed these over to the team to prototype, test and produce."
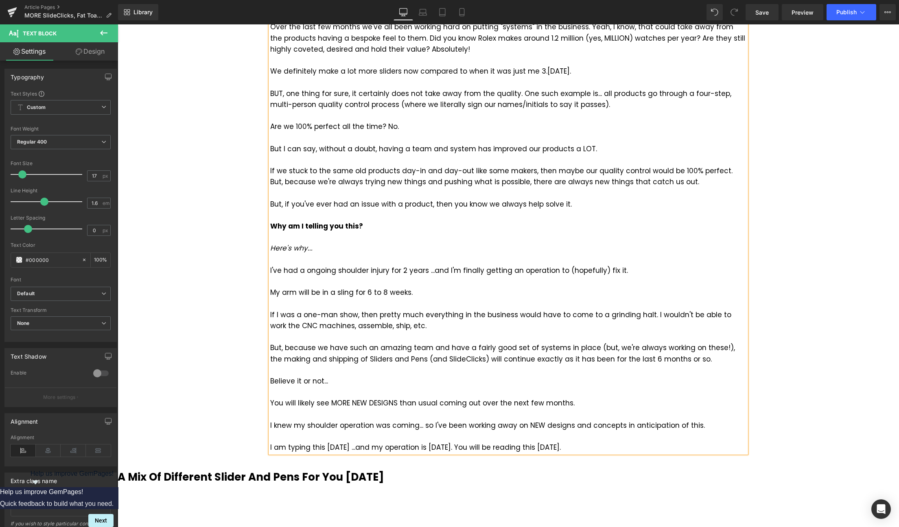
click at [376, 433] on div at bounding box center [508, 436] width 476 height 11
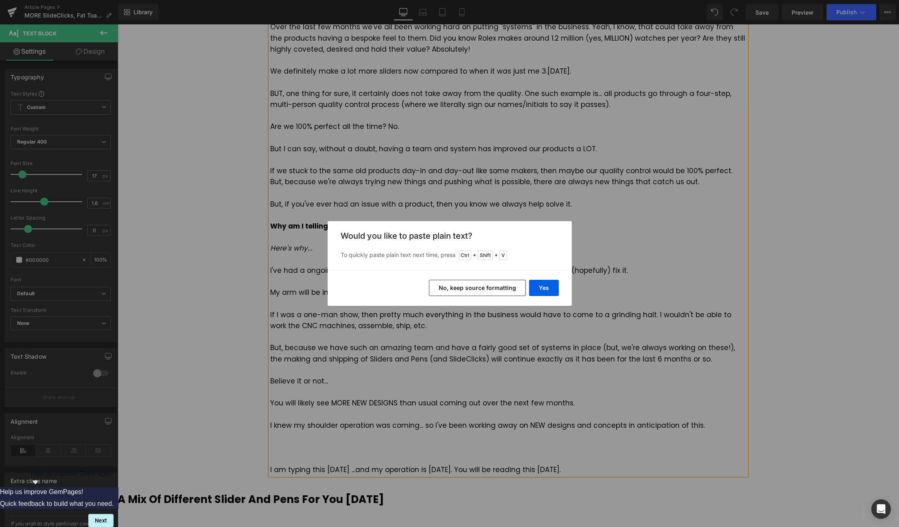
click at [489, 290] on button "No, keep source formatting" at bounding box center [477, 288] width 97 height 16
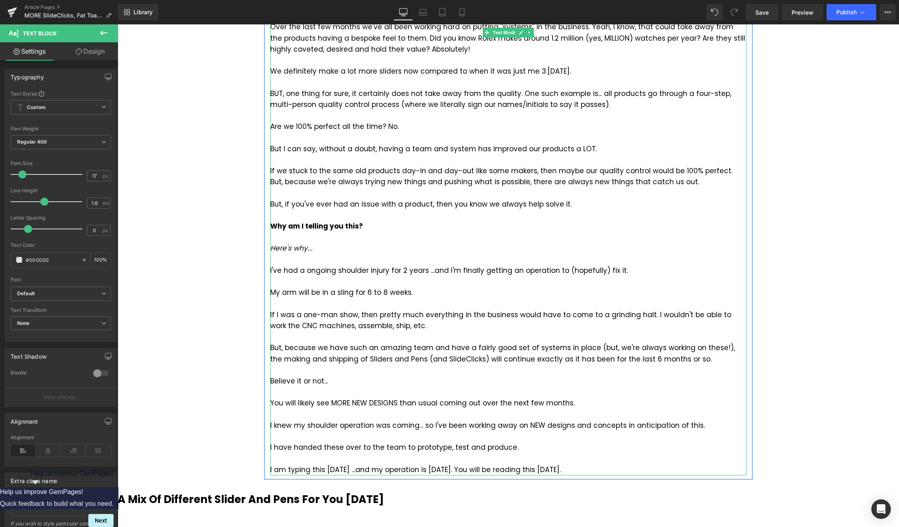
click at [284, 448] on div "I have handed these over to the team to prototype, test and produce." at bounding box center [508, 447] width 476 height 11
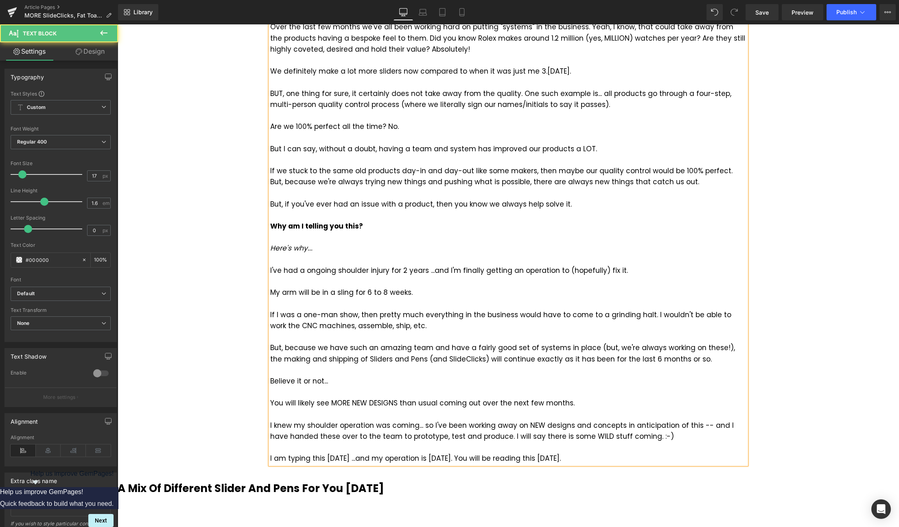
click at [623, 461] on div "I am typing this [DATE] ...and my operation is [DATE]. You will be reading this…" at bounding box center [508, 458] width 476 height 11
